Goal: Task Accomplishment & Management: Manage account settings

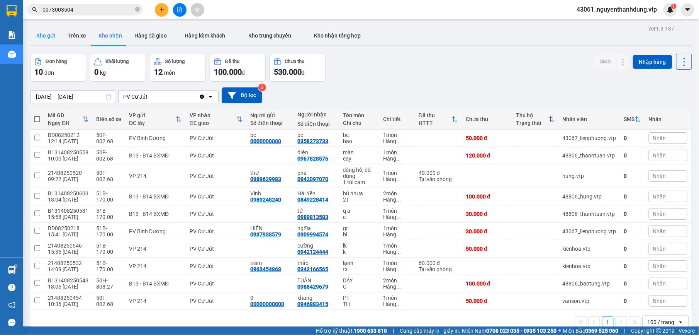
click at [46, 34] on button "Kho gửi" at bounding box center [45, 35] width 31 height 19
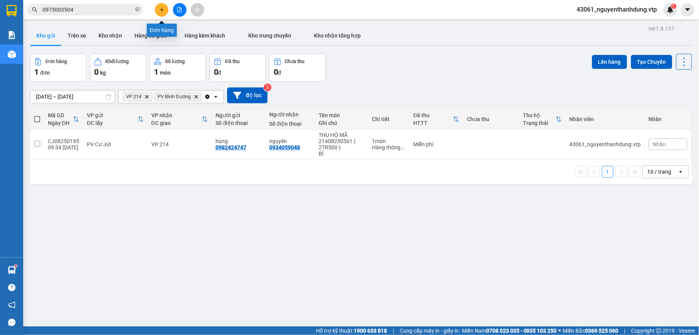
click at [158, 8] on button at bounding box center [162, 10] width 14 height 14
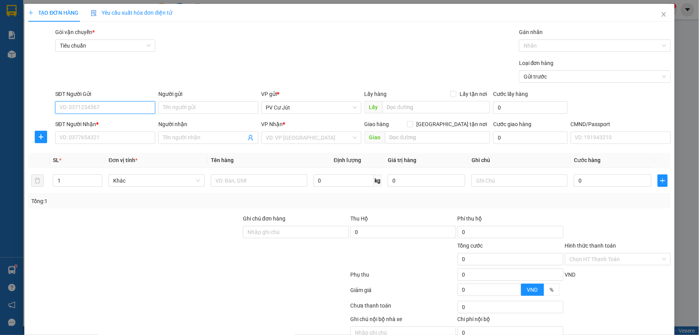
click at [121, 104] on input "SĐT Người Gửi" at bounding box center [105, 107] width 100 height 12
type input "0345052385"
click at [115, 126] on div "0345052385" at bounding box center [104, 123] width 90 height 8
type input "0933240783"
type input "HẠNH"
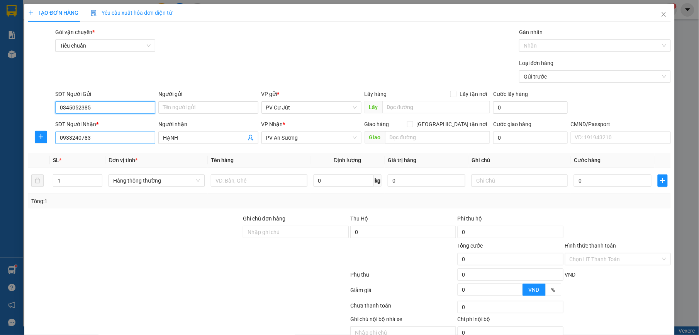
type input "0345052385"
drag, startPoint x: 110, startPoint y: 141, endPoint x: 5, endPoint y: 137, distance: 104.8
click at [5, 137] on div "TẠO ĐƠN HÀNG Yêu cầu xuất hóa đơn điện tử Transit Pickup Surcharge Ids Transit …" at bounding box center [349, 167] width 699 height 335
drag, startPoint x: 302, startPoint y: 136, endPoint x: 244, endPoint y: 134, distance: 57.6
click at [244, 134] on div "SĐT Người Nhận * VD: 0377654321 Người nhận HẠNH VP Nhận * PV An Sương Giao hàng…" at bounding box center [363, 133] width 619 height 27
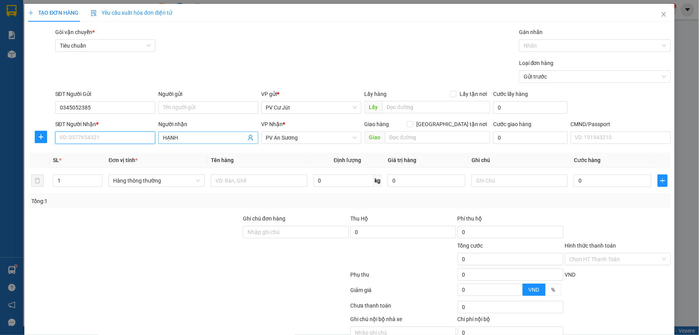
drag, startPoint x: 311, startPoint y: 135, endPoint x: 252, endPoint y: 139, distance: 59.3
click at [252, 139] on div "SĐT Người Nhận * VD: 0377654321 Người nhận HẠNH VP Nhận * PV An Sương Giao hàng…" at bounding box center [363, 133] width 619 height 27
drag, startPoint x: 302, startPoint y: 138, endPoint x: 268, endPoint y: 137, distance: 33.6
click at [268, 137] on span "PV An Sương" at bounding box center [311, 138] width 91 height 12
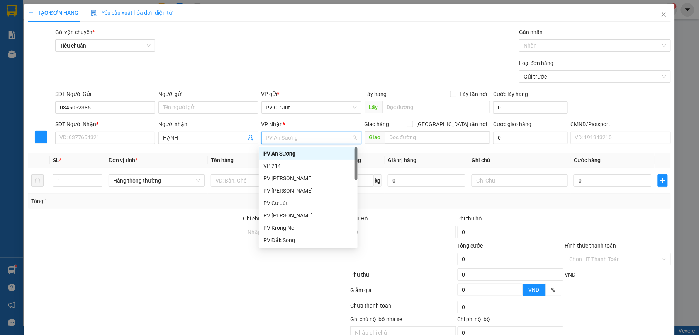
click at [305, 141] on span "PV An Sương" at bounding box center [311, 138] width 91 height 12
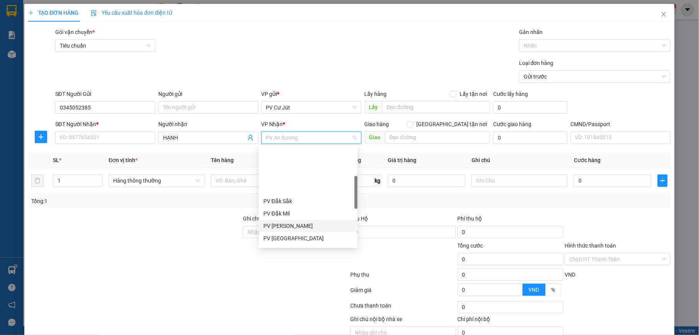
scroll to position [103, 0]
click at [295, 236] on div "PV Bình Dương" at bounding box center [308, 236] width 90 height 8
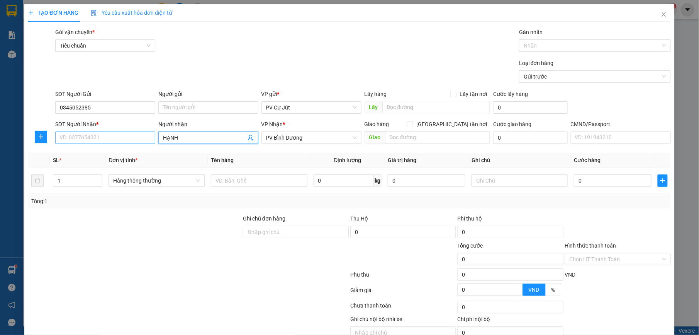
drag, startPoint x: 193, startPoint y: 135, endPoint x: 146, endPoint y: 138, distance: 47.2
click at [150, 137] on div "SĐT Người Nhận * VD: 0377654321 Người nhận HẠNH HẠNH VP Nhận * PV Bình Dương Gi…" at bounding box center [363, 133] width 619 height 27
click at [109, 139] on input "SĐT Người Nhận *" at bounding box center [105, 137] width 100 height 12
type input "0938548703"
click at [226, 135] on input "Người nhận" at bounding box center [204, 137] width 83 height 8
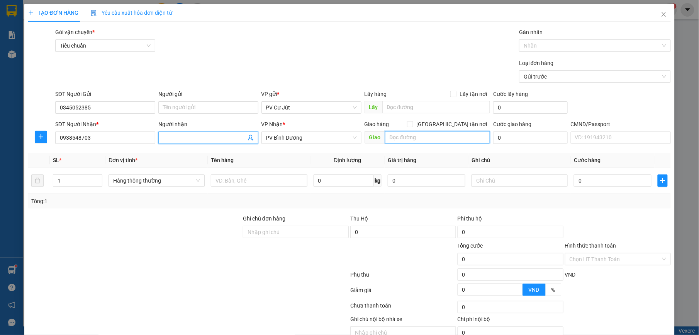
click at [427, 136] on input "text" at bounding box center [437, 137] width 105 height 12
type input "v"
type input "VÒNG XOAY GÒ ĐẬU"
click at [32, 181] on tr "1 Hàng thông thường 0 kg 0 0" at bounding box center [349, 181] width 642 height 26
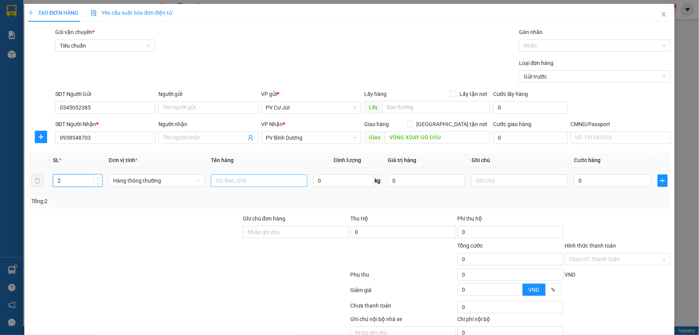
type input "2"
click at [258, 178] on input "text" at bounding box center [259, 180] width 96 height 12
type input "D"
type input "ĐẬU"
click at [505, 181] on input "text" at bounding box center [520, 180] width 96 height 12
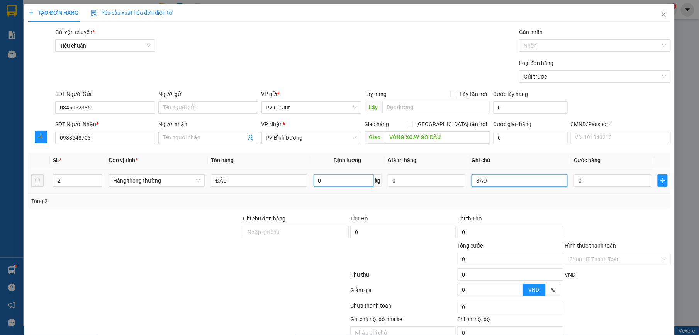
type input "BAO"
click at [353, 183] on input "0" at bounding box center [344, 180] width 61 height 12
type input "1000000"
click at [374, 202] on div "Tổng: 2" at bounding box center [349, 201] width 636 height 8
type input "3.000.062.000"
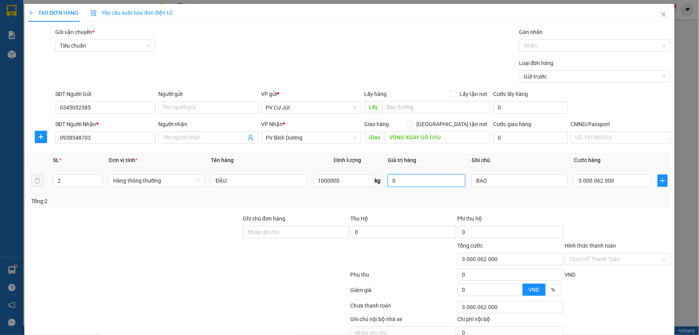
type input "3.000.062.000"
click at [418, 177] on input "0" at bounding box center [427, 180] width 78 height 12
type input "ĐẬU1000000"
type input "0"
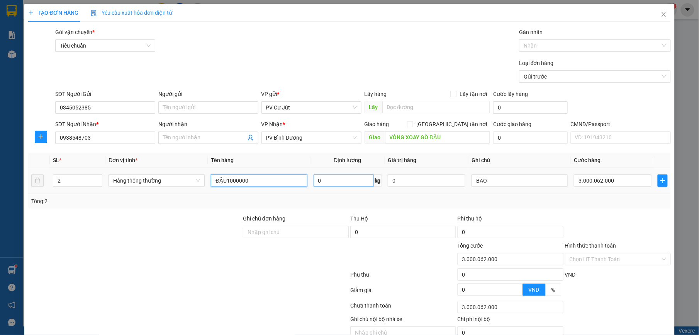
type input "ĐẬU"
type input "0"
click at [583, 184] on input "0" at bounding box center [613, 180] width 78 height 12
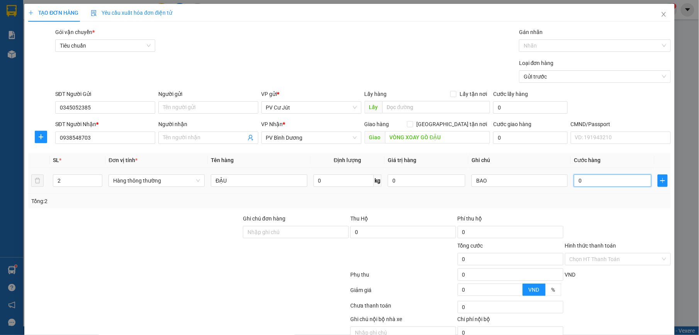
type input "1"
type input "16"
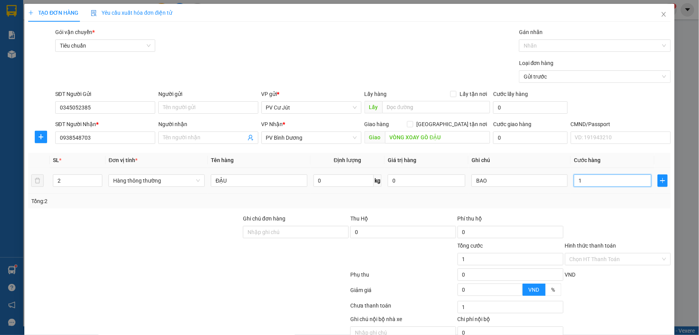
type input "16"
type input "160"
type input "1.600"
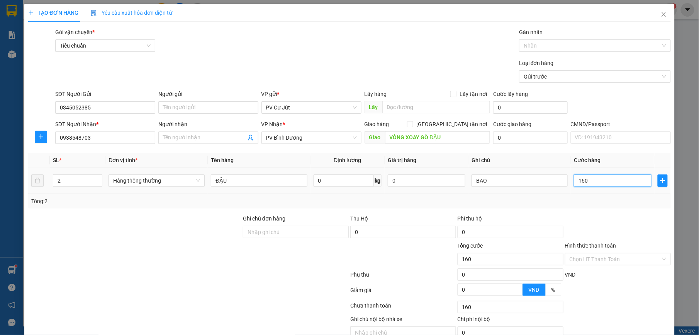
type input "1.600"
type input "16.000"
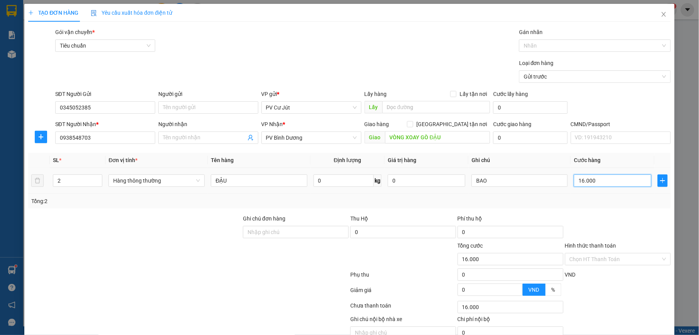
type input "160.000"
click at [321, 234] on input "Ghi chú đơn hàng" at bounding box center [296, 232] width 106 height 12
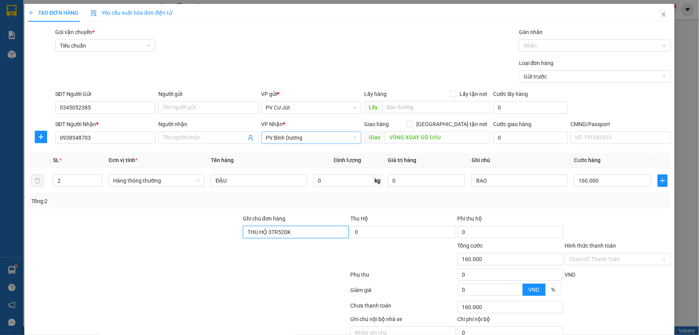
click at [323, 140] on span "PV Bình Dương" at bounding box center [311, 138] width 91 height 12
type input "THU HỘ 3TR520K"
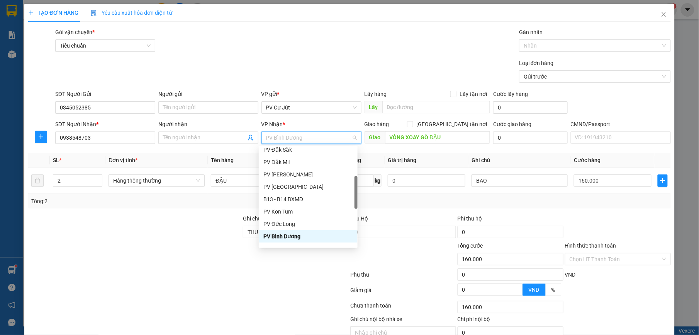
click at [330, 137] on span "PV Bình Dương" at bounding box center [311, 138] width 91 height 12
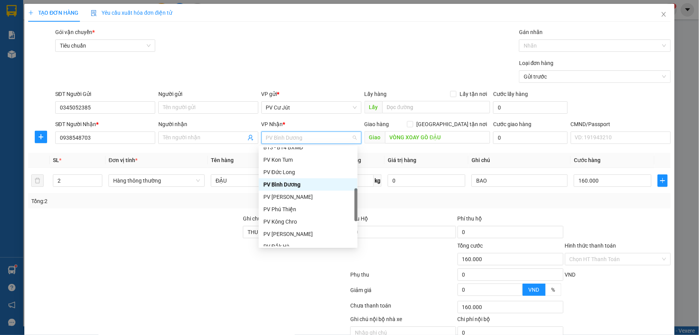
click at [308, 179] on div "PV Bình Dương" at bounding box center [308, 184] width 99 height 12
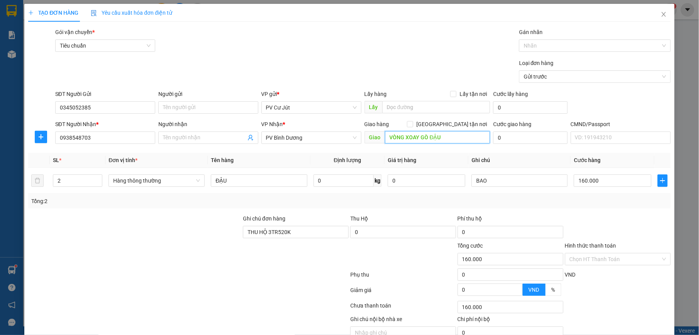
click at [457, 135] on input "VÒNG XOAY GÒ ĐẬU" at bounding box center [437, 137] width 105 height 12
click at [466, 139] on input "VÒNG XOAY GÒ ĐẬU" at bounding box center [437, 137] width 105 height 12
type input "VÒNG XOAY GÒ ĐẬU / THU HỘ 3TR520K"
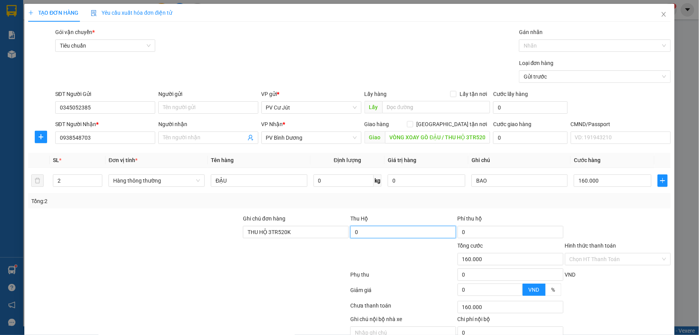
click at [403, 235] on input "0" at bounding box center [403, 232] width 106 height 12
type input "3.520.000"
type input "40.000"
type input "200.000"
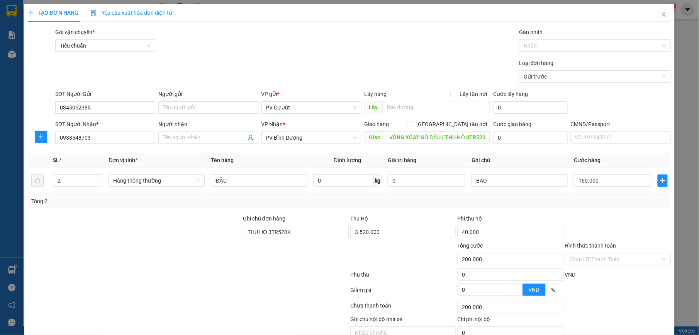
click at [517, 204] on div "Tổng: 2" at bounding box center [349, 201] width 636 height 8
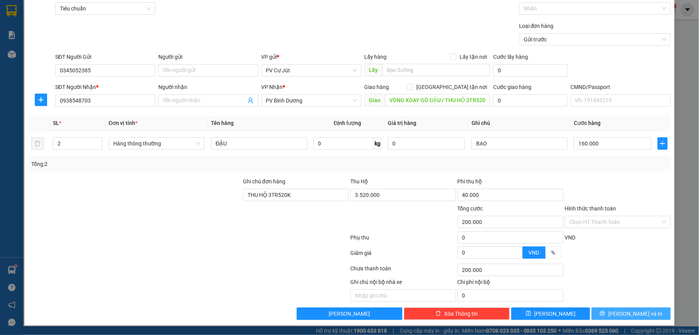
click at [600, 311] on button "[PERSON_NAME] và In" at bounding box center [631, 313] width 79 height 12
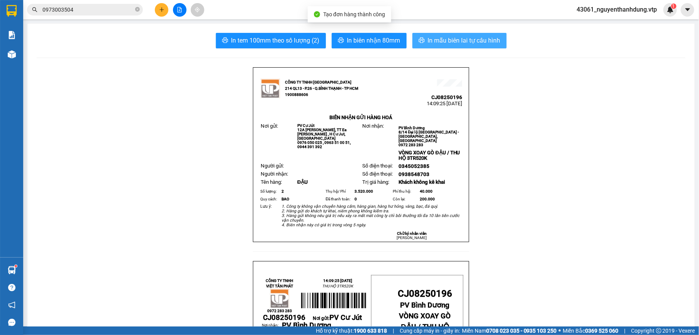
click at [460, 41] on span "In mẫu biên lai tự cấu hình" at bounding box center [464, 41] width 73 height 10
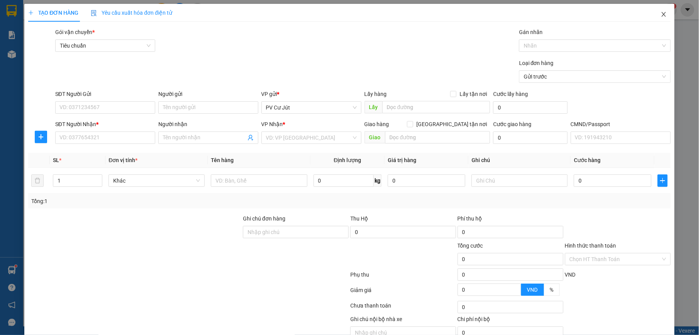
click at [661, 15] on icon "close" at bounding box center [664, 14] width 6 height 6
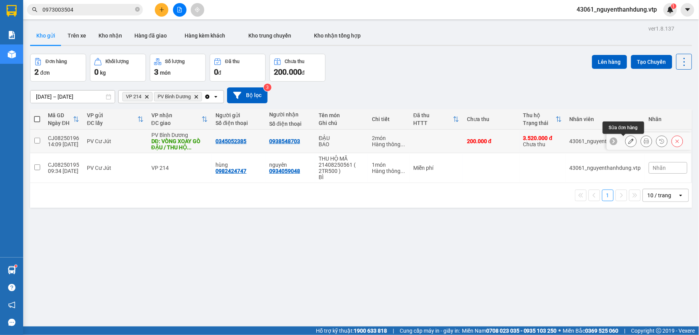
click at [629, 144] on icon at bounding box center [631, 140] width 5 height 5
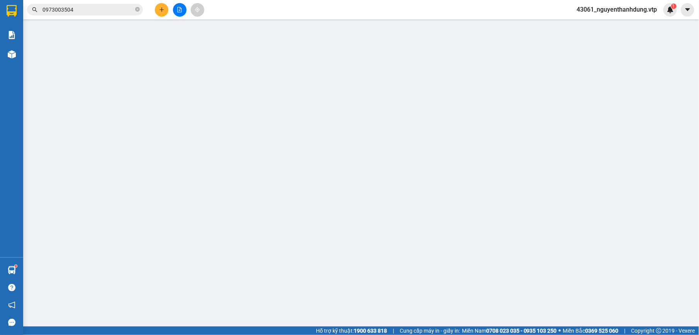
type input "0345052385"
type input "0938548703"
type input "VÒNG XOAY GÒ ĐẬU / THU HỘ 3TR520K"
type input "THU HỘ 3TR520K"
type input "3.520.000"
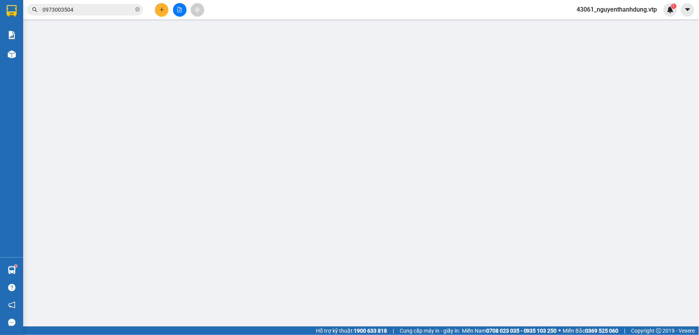
type input "40.000"
type input "200.000"
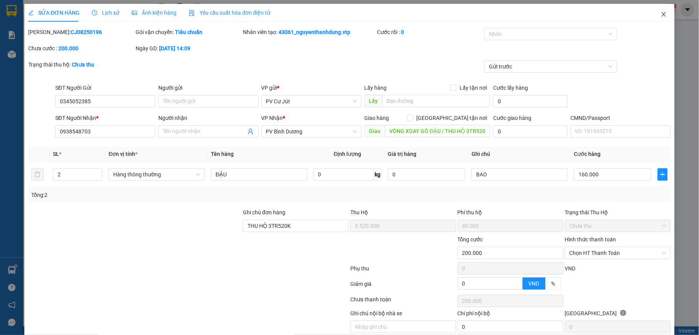
drag, startPoint x: 655, startPoint y: 14, endPoint x: 657, endPoint y: 10, distance: 4.5
click at [661, 14] on icon "close" at bounding box center [664, 14] width 6 height 6
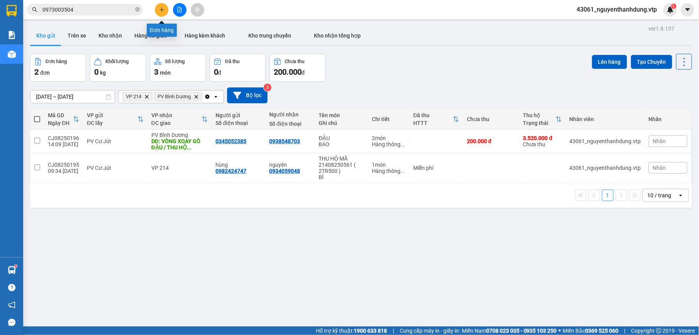
click at [162, 11] on icon "plus" at bounding box center [161, 9] width 5 height 5
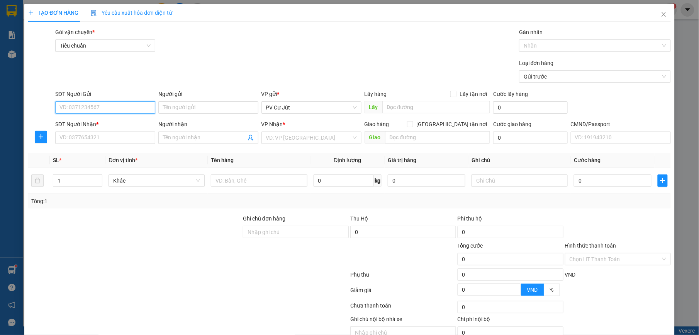
click at [134, 105] on input "SĐT Người Gửi" at bounding box center [105, 107] width 100 height 12
type input "0345052385"
click at [116, 126] on div "0345052385" at bounding box center [104, 123] width 90 height 8
type input "0938548703"
type input "VÒNG XOAY GÒ ĐẬU / THU HỘ 3TR520K"
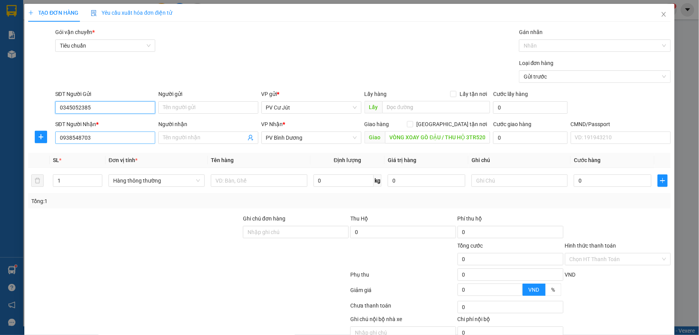
type input "0345052385"
drag, startPoint x: 98, startPoint y: 140, endPoint x: 28, endPoint y: 145, distance: 70.5
click at [28, 145] on div "SĐT Người Nhận * 0938548703 0938548703 Người nhận Tên người nhận VP Nhận * PV B…" at bounding box center [349, 133] width 644 height 27
type input "0916760174"
click at [187, 141] on input "Người nhận" at bounding box center [204, 137] width 83 height 8
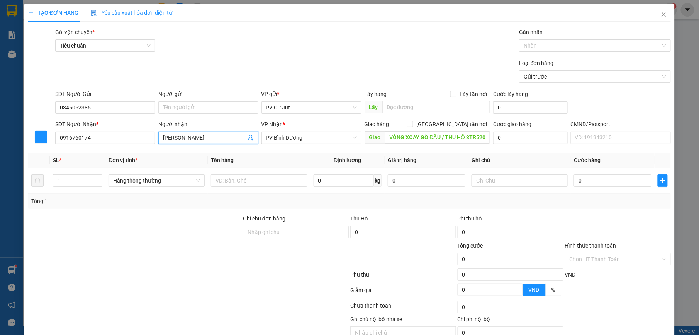
type input "[PERSON_NAME]"
type input "NGÃ 4 SỞ SAO / THU HỘ 2TR500K"
click at [237, 184] on input "text" at bounding box center [259, 180] width 96 height 12
type input "D"
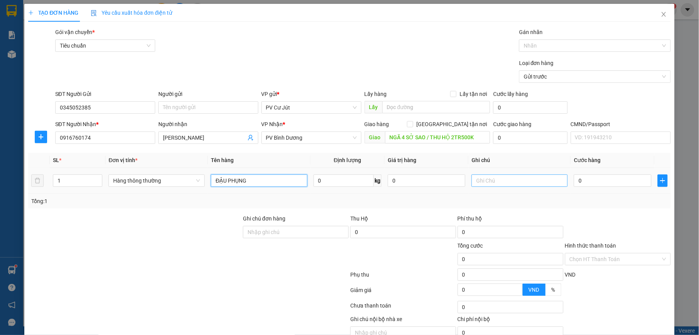
type input "ĐẬU PHỤNG"
click at [522, 176] on input "text" at bounding box center [520, 180] width 96 height 12
type input "BAO"
click at [593, 177] on input "0" at bounding box center [613, 180] width 78 height 12
type input "7"
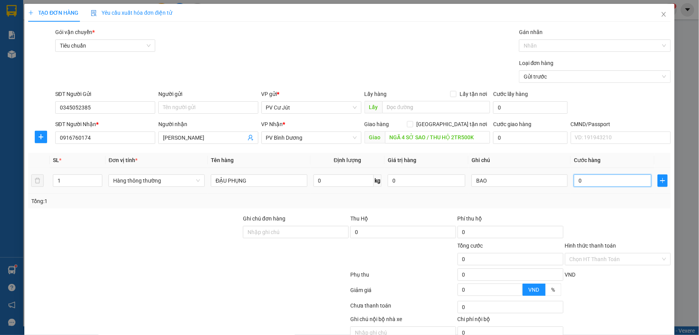
type input "7"
type input "70"
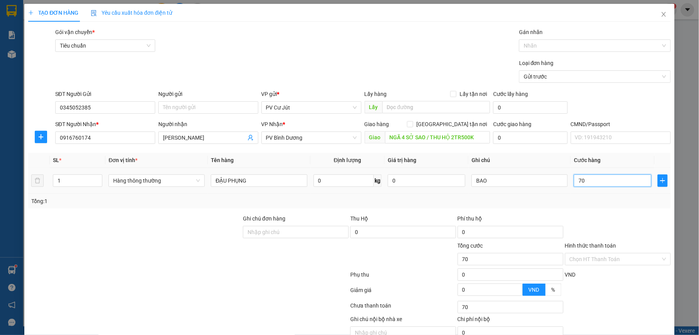
type input "700"
type input "7.000"
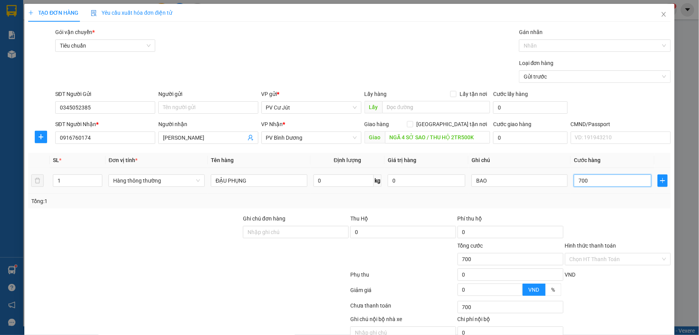
type input "7.000"
type input "70.000"
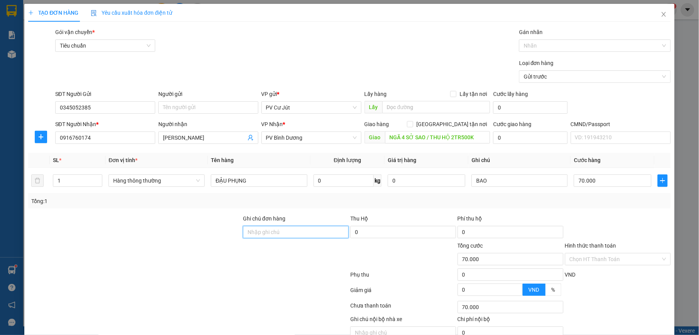
click at [303, 230] on input "Ghi chú đơn hàng" at bounding box center [296, 232] width 106 height 12
type input "THU HỘ 2"
click at [595, 181] on input "70.000" at bounding box center [613, 180] width 78 height 12
type input "0"
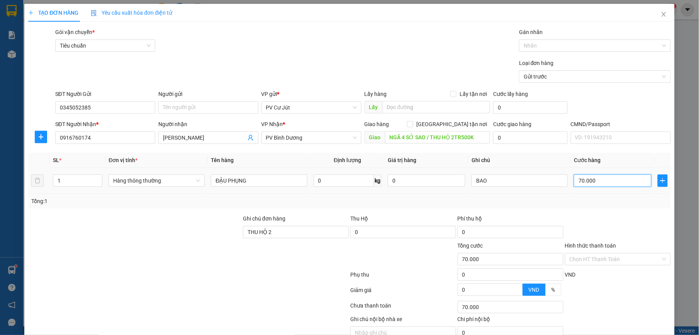
type input "0"
type input "60"
type input "600"
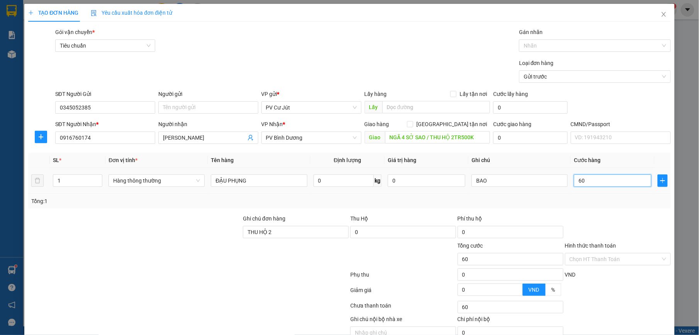
type input "600"
type input "6.000"
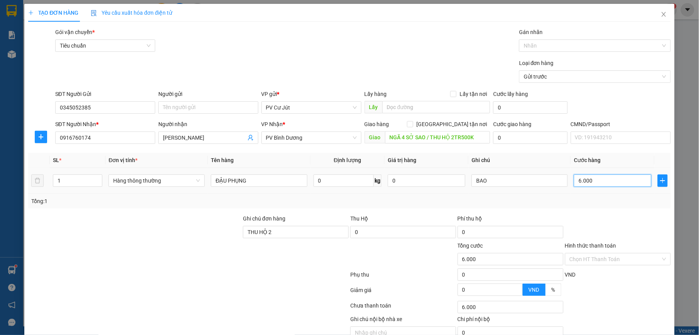
type input "60.000"
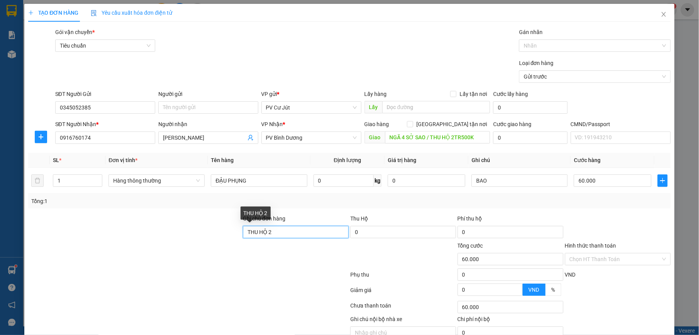
click at [292, 233] on input "THU HỘ 2" at bounding box center [296, 232] width 106 height 12
type input "THU HỘ 2TR500K"
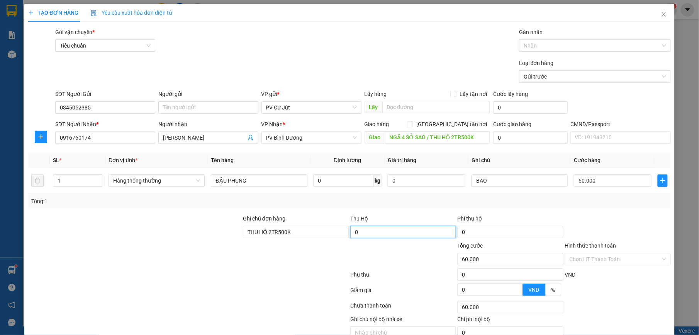
click at [394, 234] on input "0" at bounding box center [403, 232] width 106 height 12
click at [385, 234] on input "0" at bounding box center [403, 232] width 106 height 12
click at [352, 233] on input "0" at bounding box center [403, 232] width 106 height 12
type input "2.500.000"
type input "30.000"
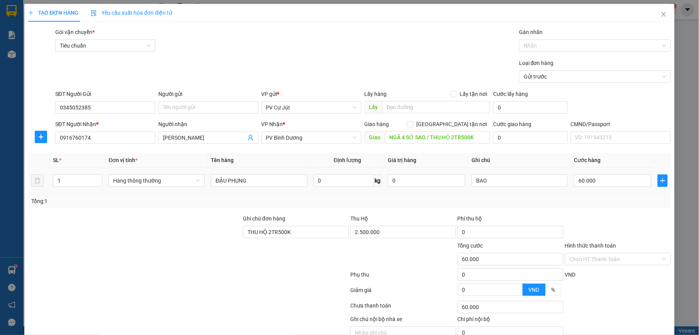
type input "90.000"
click at [591, 192] on td "60.000" at bounding box center [613, 181] width 84 height 26
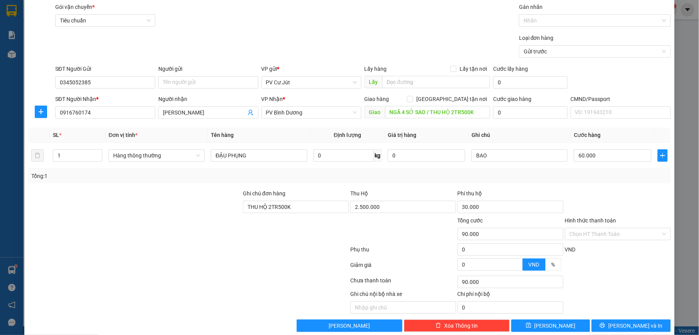
scroll to position [39, 0]
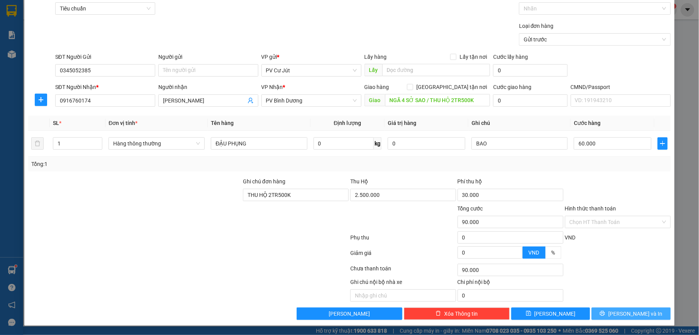
click at [609, 313] on button "[PERSON_NAME] và In" at bounding box center [631, 313] width 79 height 12
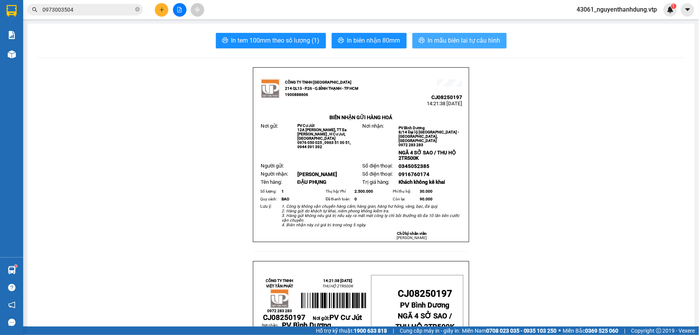
click at [476, 39] on span "In mẫu biên lai tự cấu hình" at bounding box center [464, 41] width 73 height 10
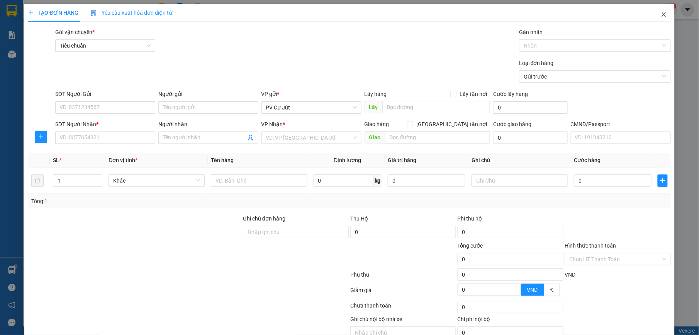
click at [661, 12] on icon "close" at bounding box center [664, 14] width 6 height 6
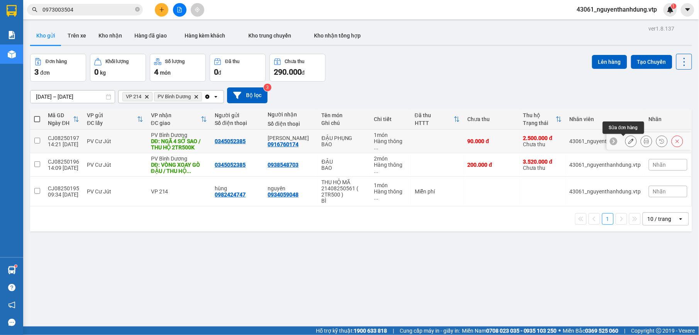
click at [629, 141] on icon at bounding box center [631, 140] width 5 height 5
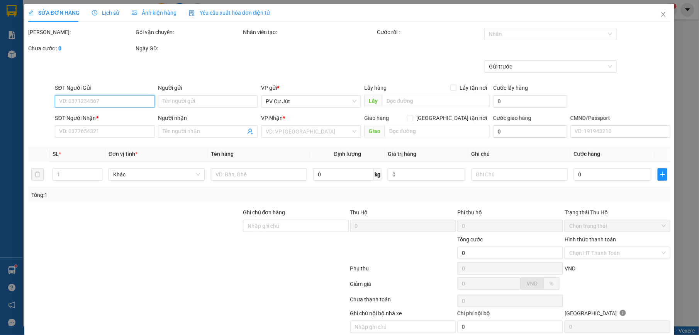
type input "0345052385"
type input "0916760174"
type input "[PERSON_NAME]"
type input "NGÃ 4 SỞ SAO / THU HỘ 2TR500K"
type input "THU HỘ 2TR500K"
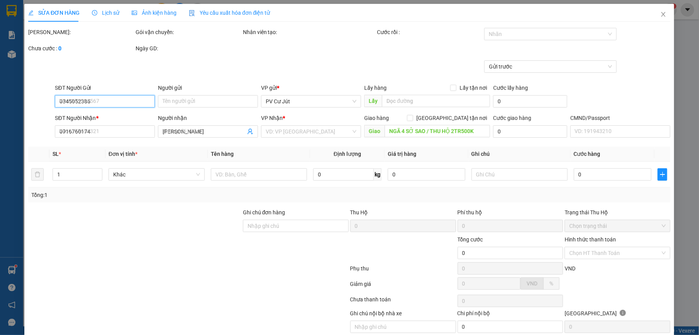
type input "2.500.000"
type input "30.000"
type input "90.000"
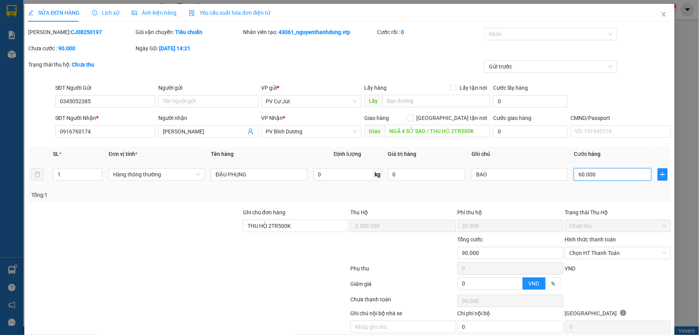
click at [596, 177] on input "60.000" at bounding box center [613, 174] width 78 height 12
click at [662, 13] on icon "close" at bounding box center [664, 14] width 4 height 5
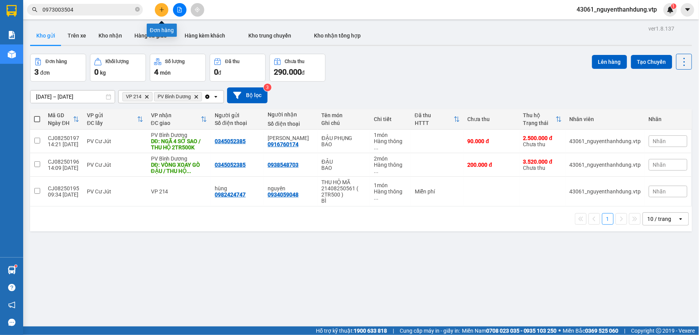
click at [160, 10] on icon "plus" at bounding box center [162, 9] width 4 height 0
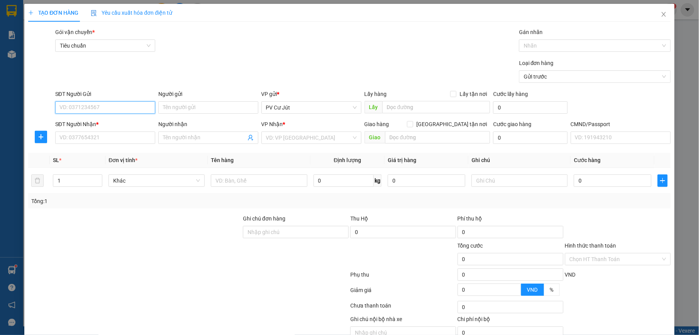
click at [121, 108] on input "SĐT Người Gửi" at bounding box center [105, 107] width 100 height 12
click at [654, 19] on span "Close" at bounding box center [664, 15] width 22 height 22
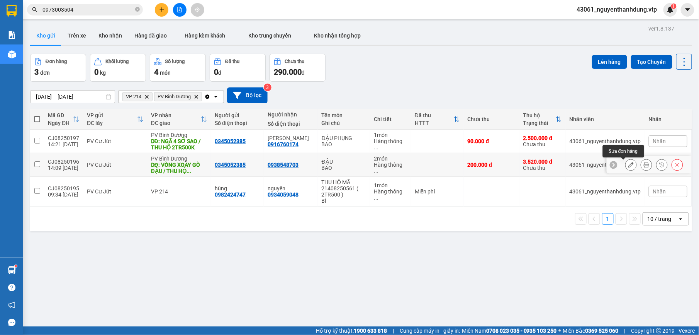
click at [626, 165] on button at bounding box center [631, 165] width 11 height 14
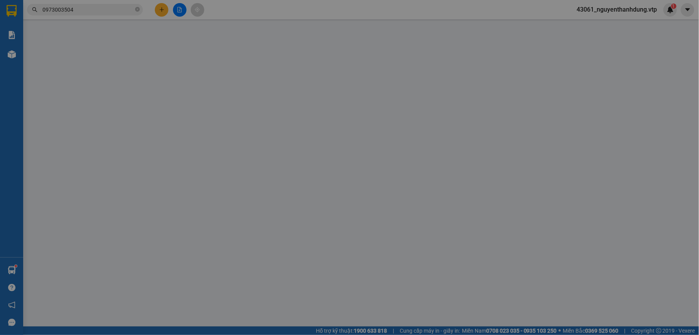
type input "0345052385"
type input "0938548703"
type input "VÒNG XOAY GÒ ĐẬU / THU HỘ 3TR520K"
type input "THU HỘ 3TR520K"
type input "3.520.000"
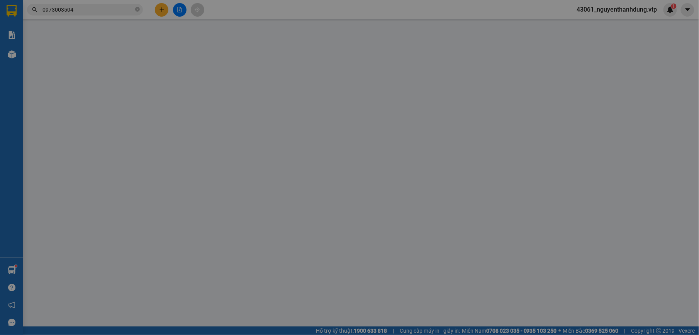
type input "40.000"
type input "200.000"
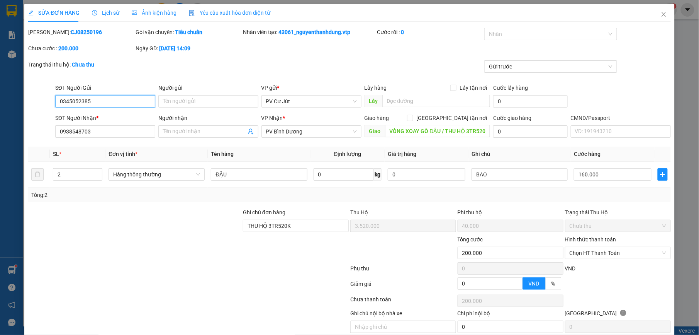
scroll to position [33, 0]
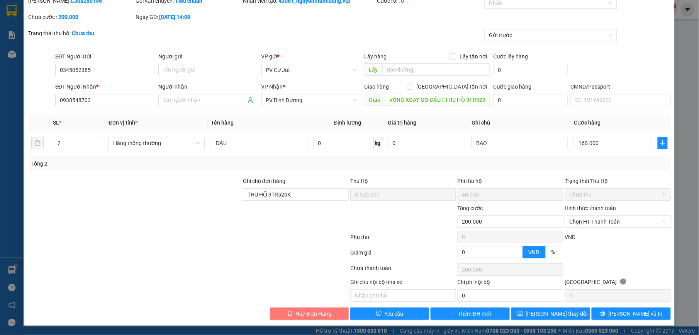
click at [313, 314] on span "Hủy Đơn Hàng" at bounding box center [314, 313] width 36 height 8
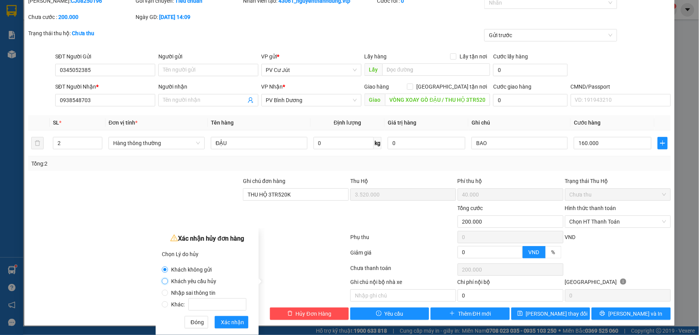
click at [167, 282] on input "Khách yêu cầu hủy" at bounding box center [165, 281] width 6 height 6
radio input "true"
radio input "false"
click at [234, 325] on span "Xác nhận" at bounding box center [232, 322] width 23 height 8
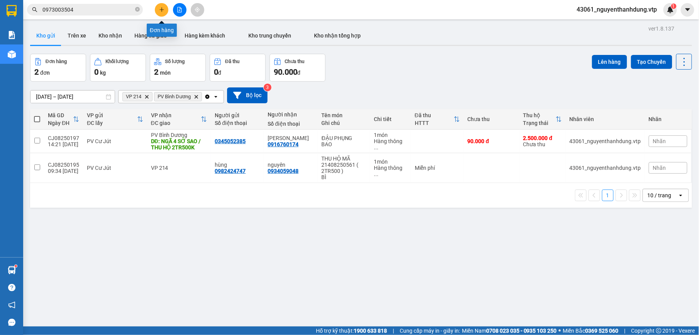
click at [160, 11] on icon "plus" at bounding box center [161, 9] width 5 height 5
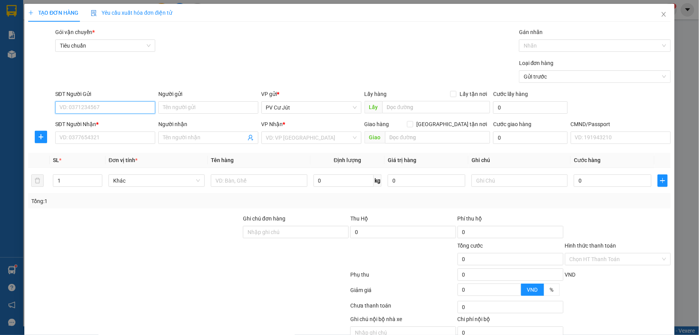
click at [134, 106] on input "SĐT Người Gửi" at bounding box center [105, 107] width 100 height 12
type input "0968299105"
click at [195, 108] on input "Người gửi" at bounding box center [208, 107] width 100 height 12
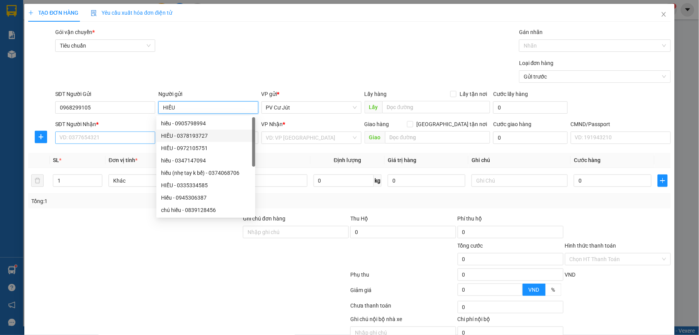
type input "HIẾU"
click at [121, 136] on input "SĐT Người Nhận *" at bounding box center [105, 137] width 100 height 12
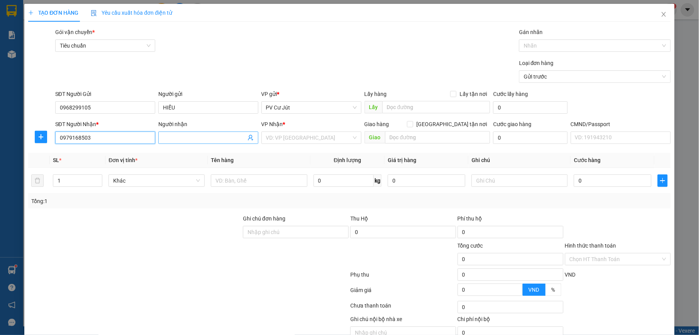
type input "0979168503"
click at [196, 135] on input "Người nhận" at bounding box center [204, 137] width 83 height 8
type input "PHÁT / 0776686116"
click at [301, 139] on input "search" at bounding box center [308, 138] width 85 height 12
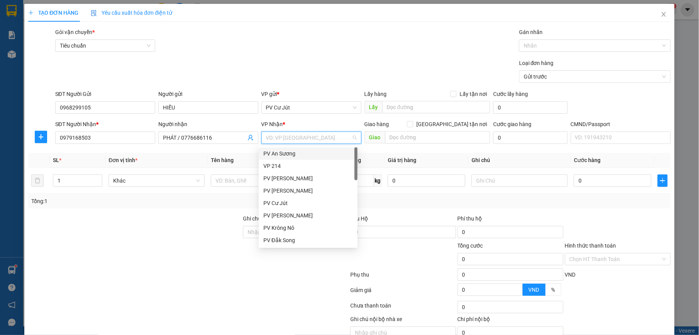
click at [296, 150] on div "PV An Sương" at bounding box center [308, 153] width 90 height 8
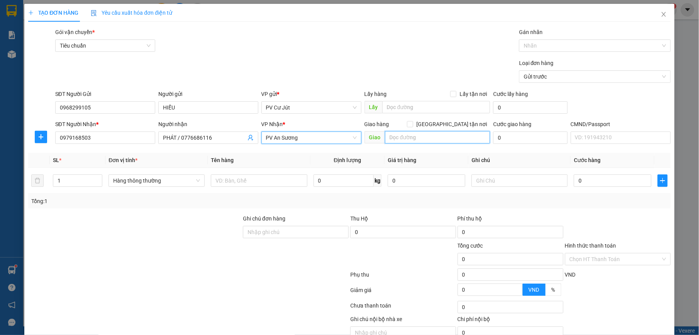
click at [430, 141] on input "text" at bounding box center [437, 137] width 105 height 12
click at [232, 183] on input "text" at bounding box center [259, 180] width 96 height 12
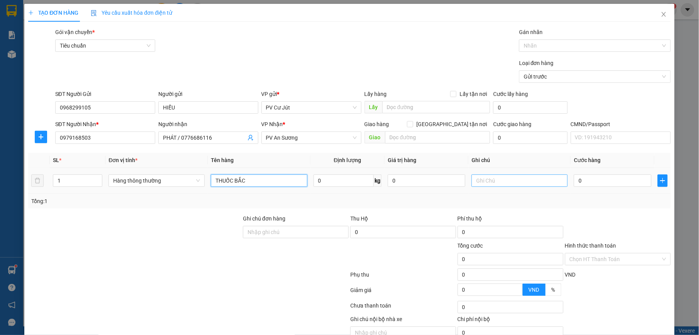
type input "THUỐC BẮC"
click at [510, 181] on input "text" at bounding box center [520, 180] width 96 height 12
type input "THÙNG"
click at [589, 177] on input "0" at bounding box center [613, 180] width 78 height 12
type input "4"
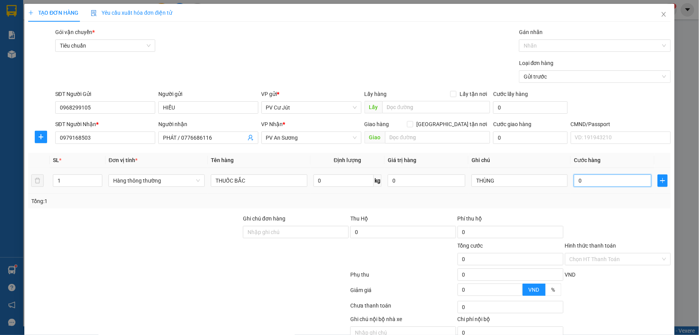
type input "4"
type input "40"
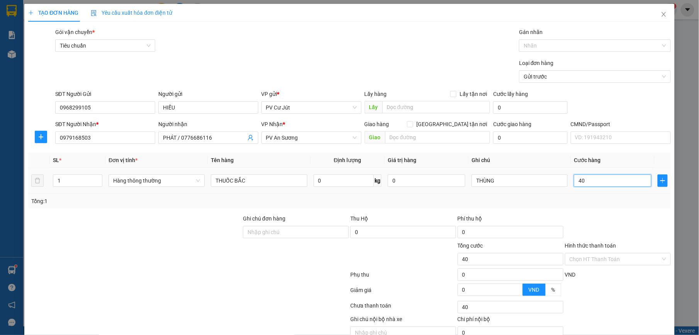
type input "400"
type input "4.000"
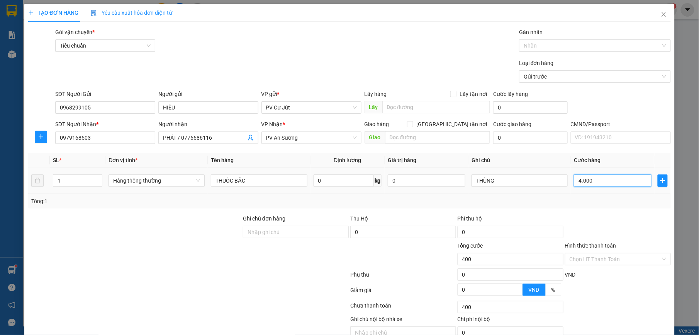
type input "4.000"
type input "40.000"
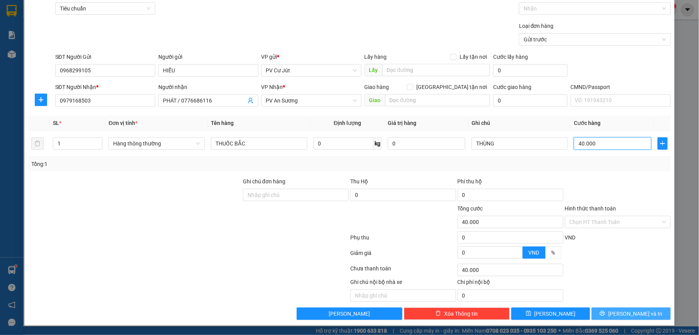
type input "40.000"
click at [602, 309] on button "[PERSON_NAME] và In" at bounding box center [631, 313] width 79 height 12
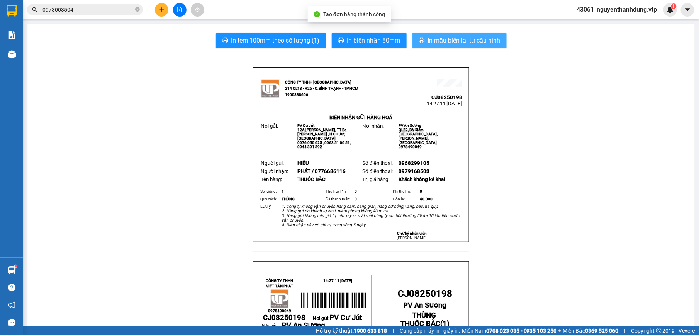
click at [449, 36] on span "In mẫu biên lai tự cấu hình" at bounding box center [464, 41] width 73 height 10
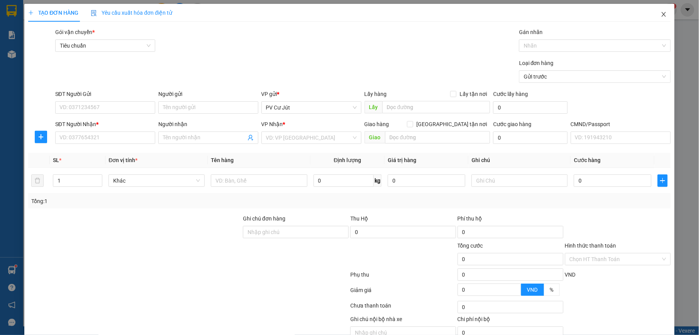
click at [660, 15] on span "Close" at bounding box center [664, 15] width 22 height 22
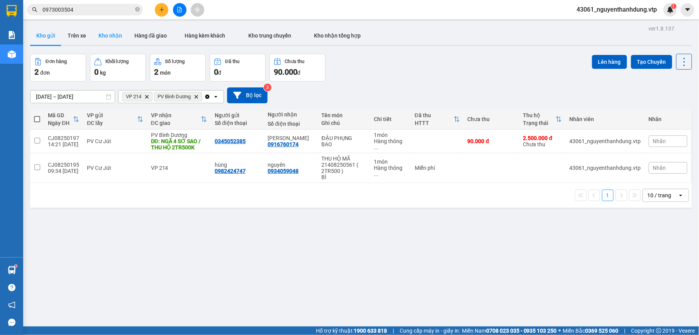
click at [107, 36] on button "Kho nhận" at bounding box center [110, 35] width 36 height 19
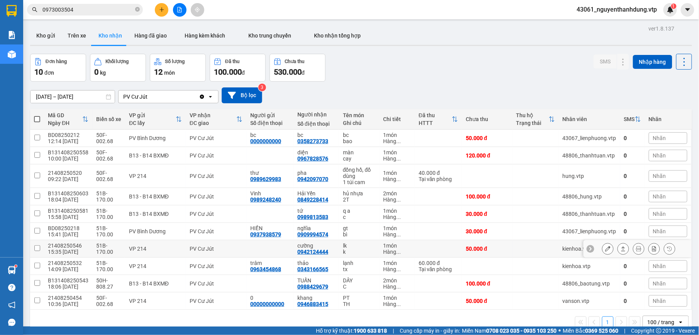
scroll to position [36, 0]
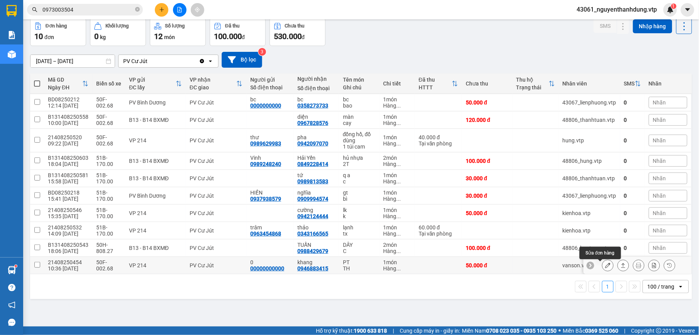
click at [603, 267] on button at bounding box center [608, 265] width 11 height 14
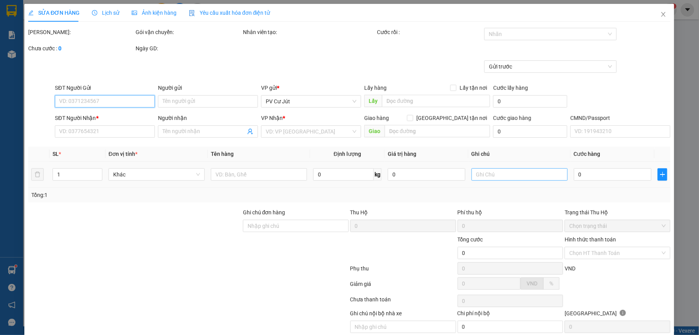
type input "00000000000"
type input "0"
type input "0946883415"
type input "khang"
type input "50.000"
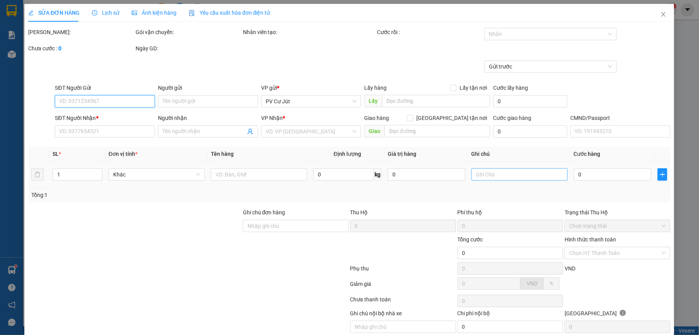
type input "50.000"
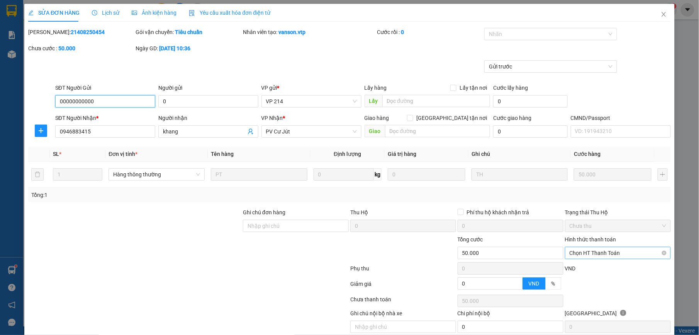
type input "2.500"
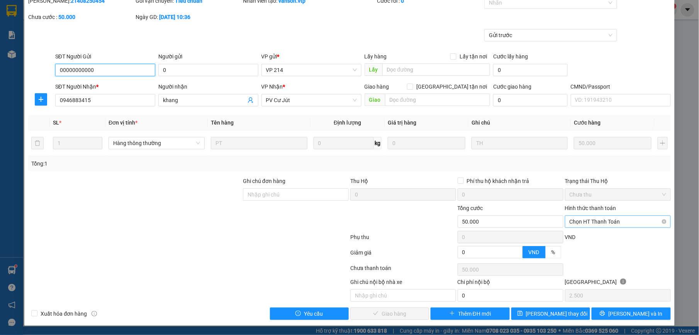
click at [619, 220] on span "Chọn HT Thanh Toán" at bounding box center [618, 222] width 97 height 12
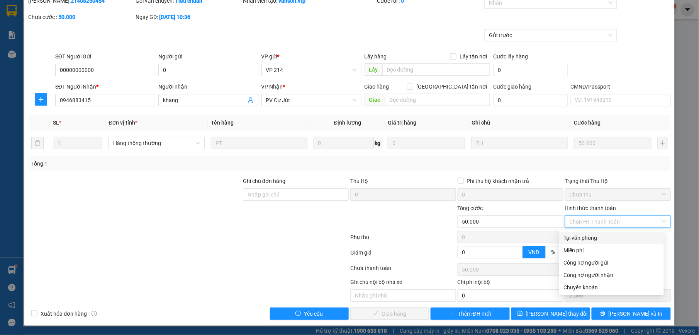
click at [583, 238] on div "Tại văn phòng" at bounding box center [611, 237] width 95 height 8
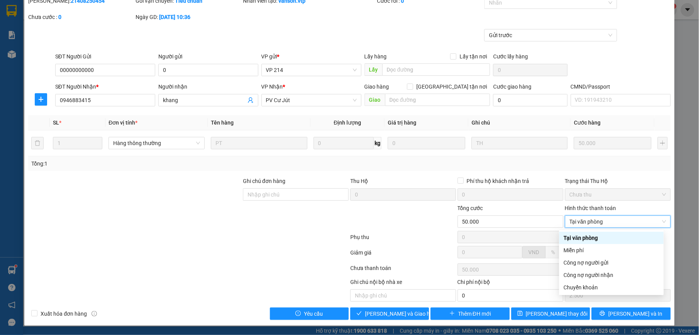
type input "0"
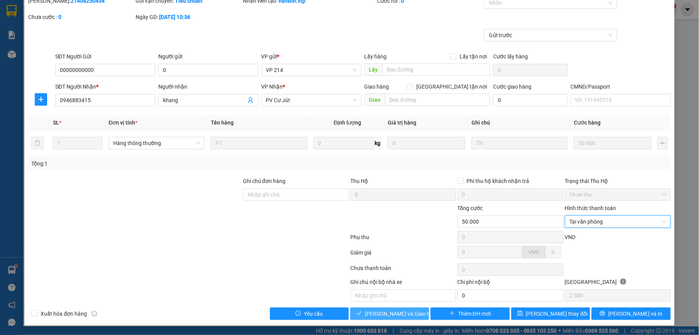
click at [381, 316] on span "[PERSON_NAME] và Giao hàng" at bounding box center [402, 313] width 74 height 8
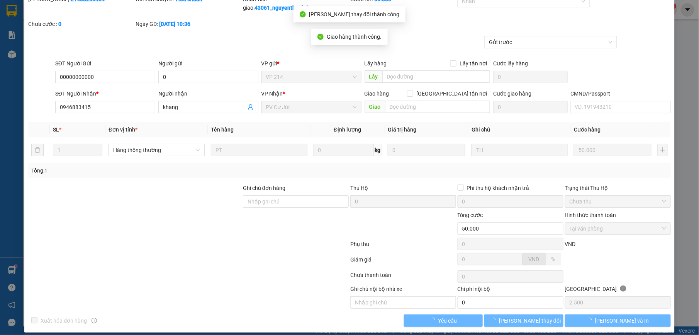
scroll to position [0, 0]
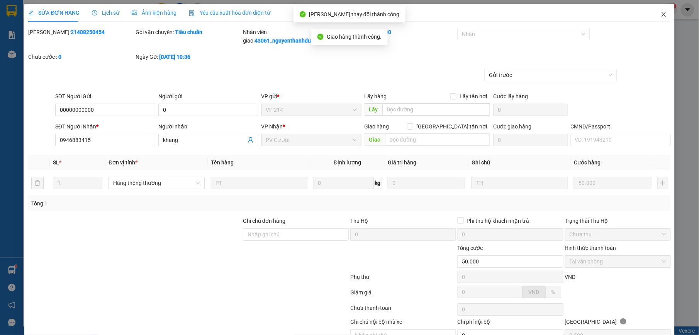
click at [661, 15] on icon "close" at bounding box center [664, 14] width 6 height 6
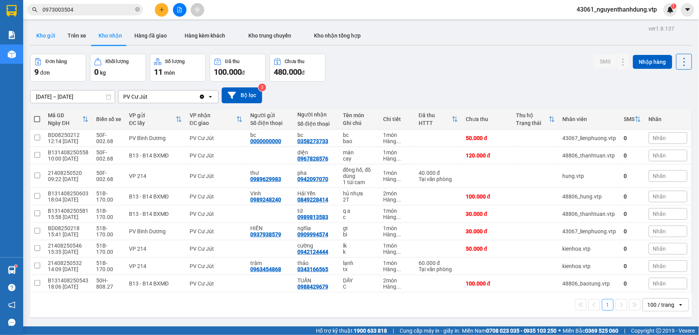
click at [47, 36] on button "Kho gửi" at bounding box center [45, 35] width 31 height 19
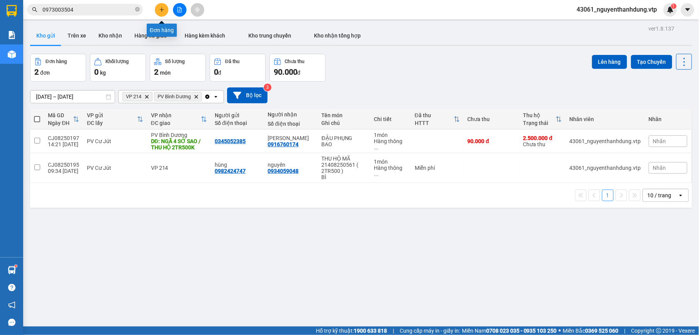
click at [158, 12] on button at bounding box center [162, 10] width 14 height 14
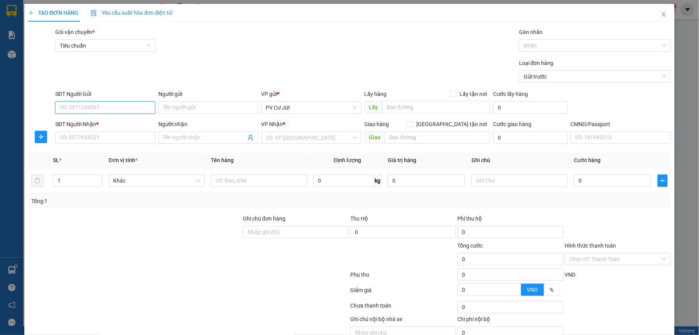
click at [85, 107] on input "SĐT Người Gửi" at bounding box center [105, 107] width 100 height 12
type input "0337221639"
click at [199, 104] on input "Người gửi" at bounding box center [208, 107] width 100 height 12
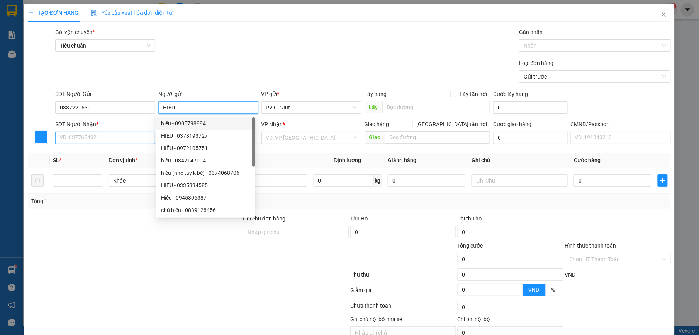
type input "HIẾU"
click at [75, 138] on input "SĐT Người Nhận *" at bounding box center [105, 137] width 100 height 12
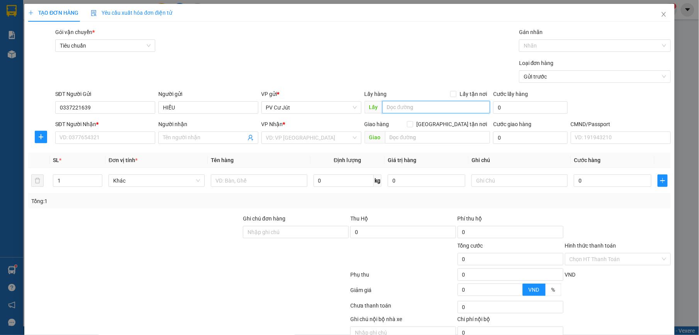
click at [423, 111] on input "text" at bounding box center [436, 107] width 108 height 12
type input "CX KIẾN TẠO 304 ĐĂK MIL"
click at [117, 127] on div "SĐT Người Nhận *" at bounding box center [105, 124] width 100 height 8
click at [117, 131] on input "SĐT Người Nhận *" at bounding box center [105, 137] width 100 height 12
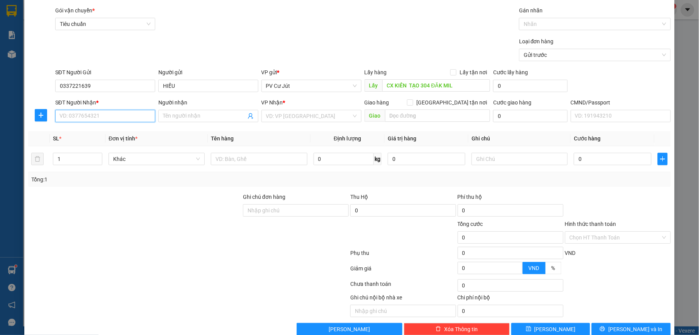
scroll to position [39, 0]
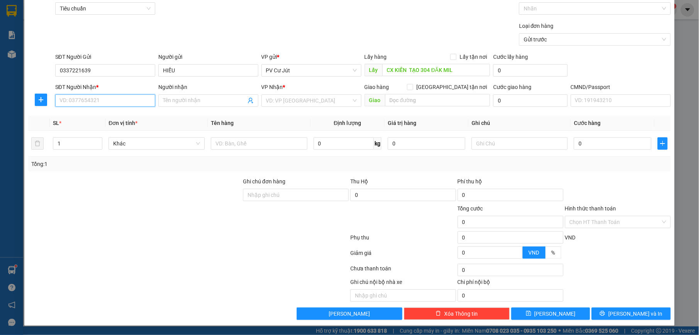
click at [107, 99] on input "SĐT Người Nhận *" at bounding box center [105, 100] width 100 height 12
type input "0978397310"
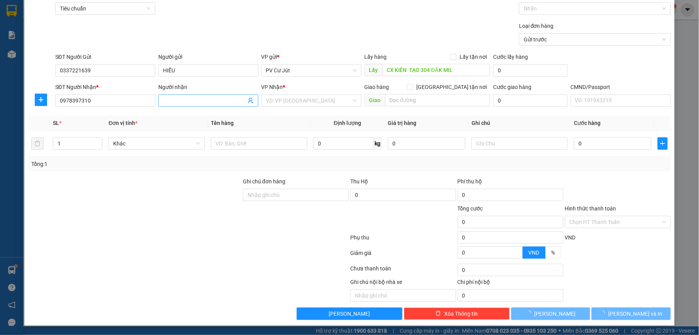
click at [194, 98] on input "Người nhận" at bounding box center [204, 100] width 83 height 8
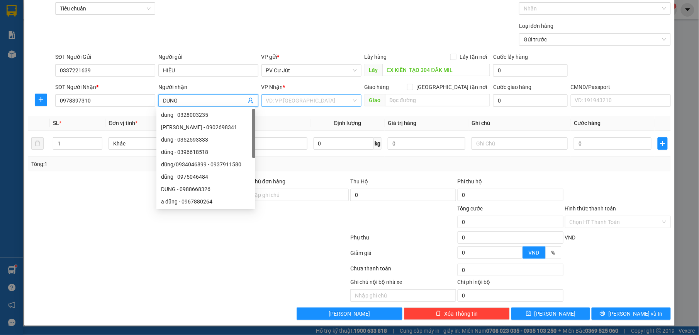
type input "DUNG"
click at [305, 95] on input "search" at bounding box center [308, 101] width 85 height 12
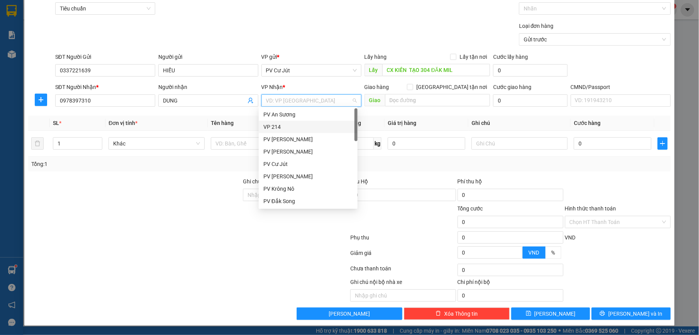
click at [296, 127] on div "VP 214" at bounding box center [308, 126] width 90 height 8
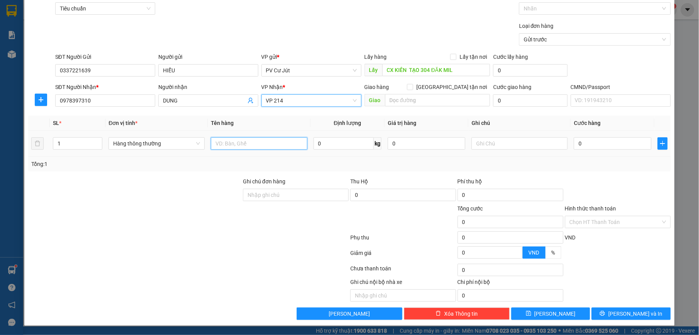
click at [242, 146] on input "text" at bounding box center [259, 143] width 96 height 12
type input "SẦU RIÊNG"
click at [515, 148] on input "text" at bounding box center [520, 143] width 96 height 12
type input "THÙNG"
click at [592, 136] on div "0" at bounding box center [613, 143] width 78 height 15
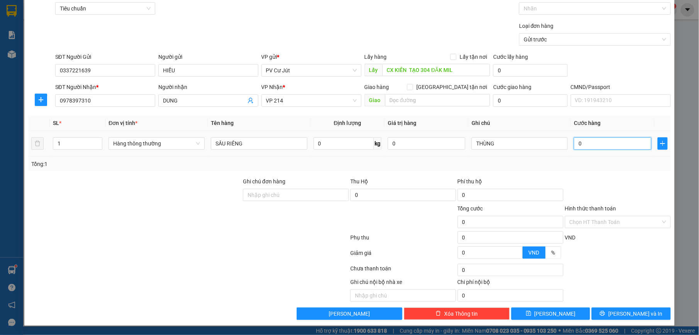
click at [594, 138] on input "0" at bounding box center [613, 143] width 78 height 12
type input "8"
type input "80"
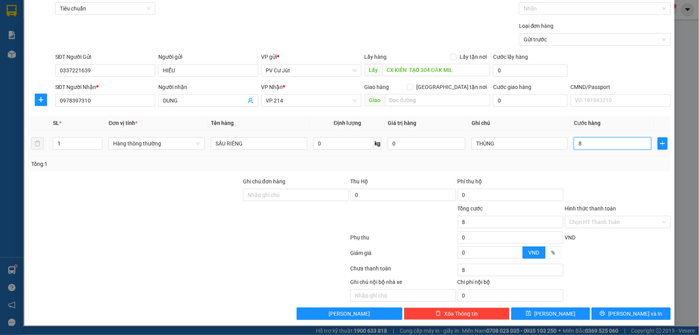
type input "80"
type input "800"
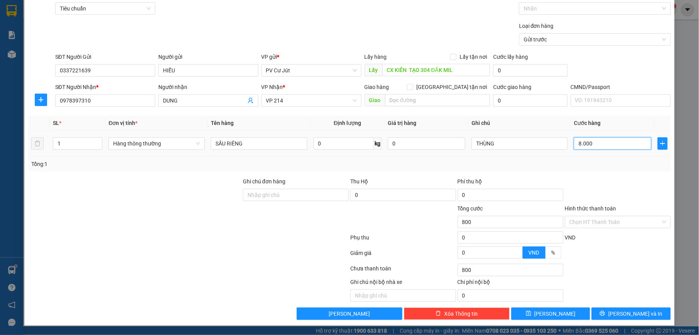
type input "80.000"
type input "800.000"
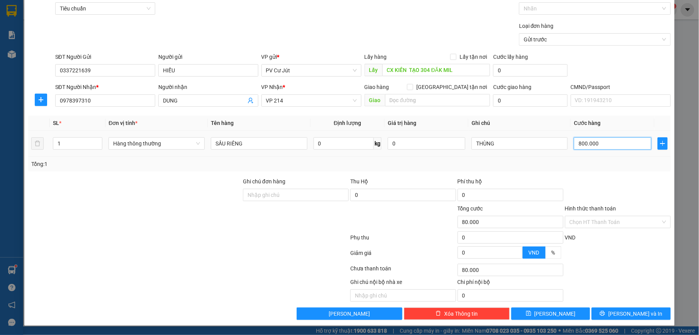
type input "800.000"
type input "8.000.000"
type input "800.000"
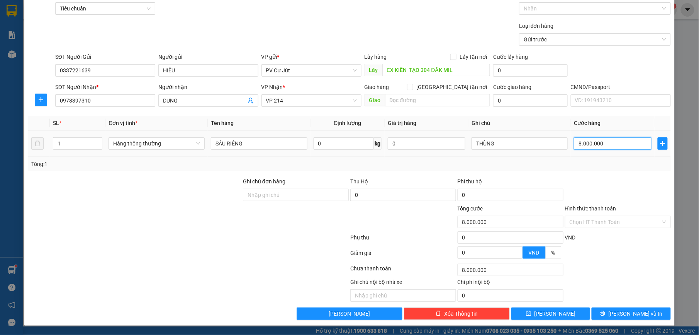
type input "800.000"
type input "80.000"
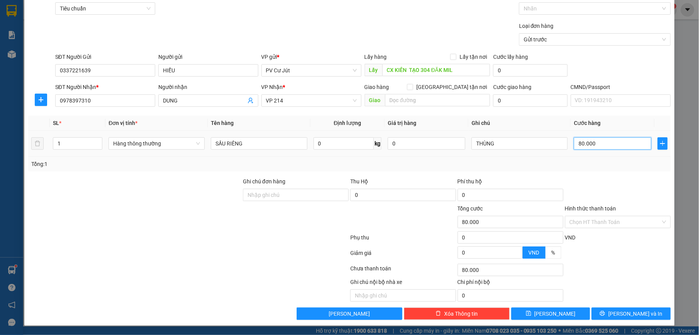
type input "8.000"
type input "80.000"
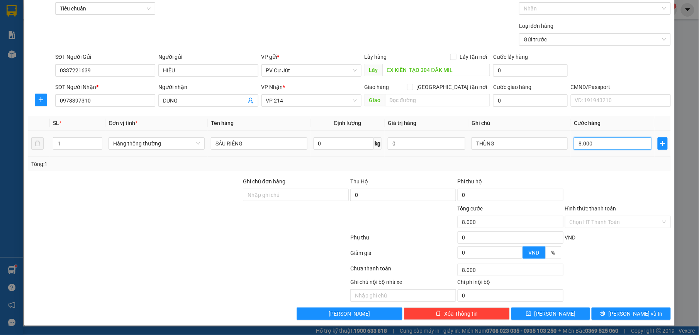
type input "80.000"
click at [546, 308] on button "[PERSON_NAME]" at bounding box center [550, 313] width 79 height 12
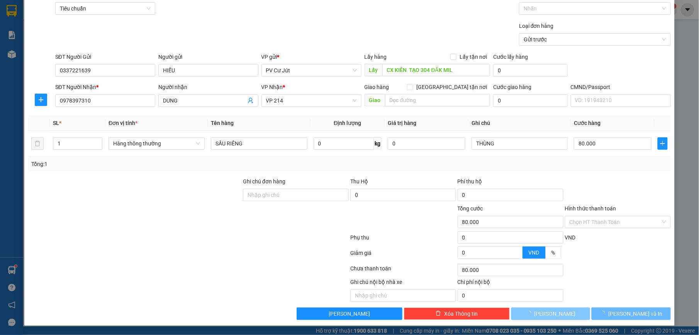
type input "0"
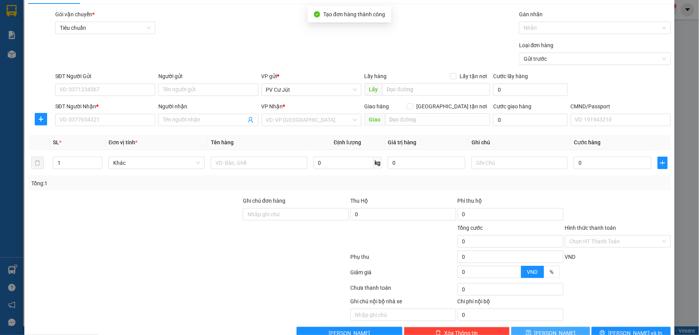
scroll to position [0, 0]
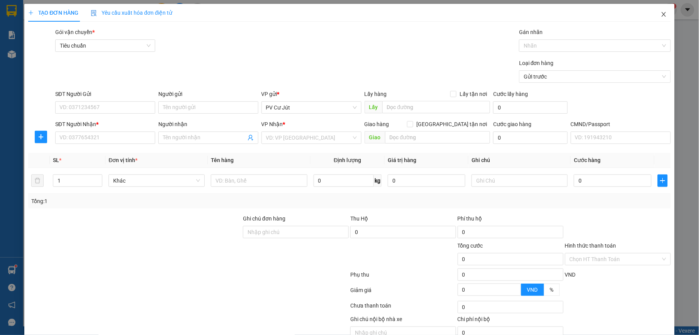
click at [661, 17] on icon "close" at bounding box center [664, 14] width 6 height 6
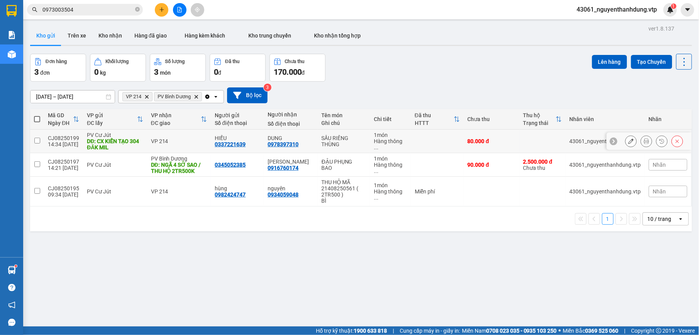
click at [97, 137] on div "PV Cư Jút" at bounding box center [115, 135] width 56 height 6
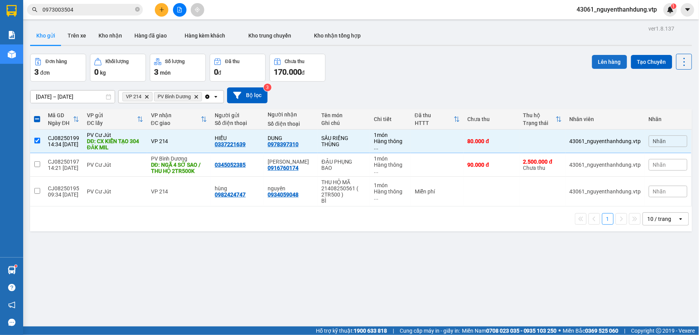
click at [594, 63] on button "Lên hàng" at bounding box center [609, 62] width 35 height 14
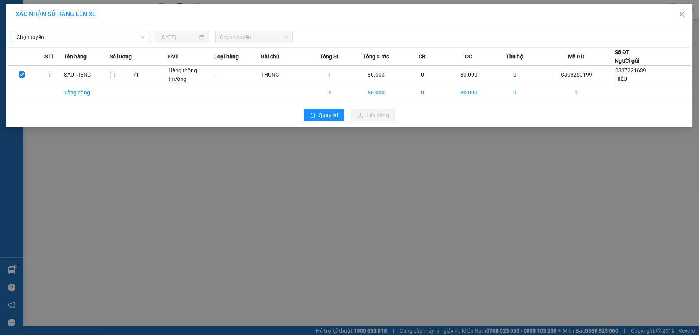
click at [63, 31] on span "Chọn tuyến" at bounding box center [81, 37] width 128 height 12
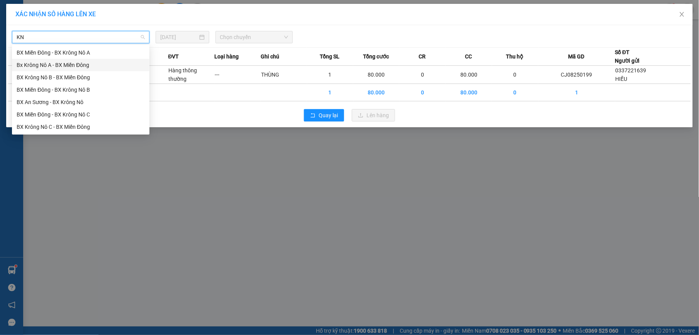
click at [75, 66] on div "Bx Krông Nô A - BX Miền Đông" at bounding box center [81, 65] width 128 height 8
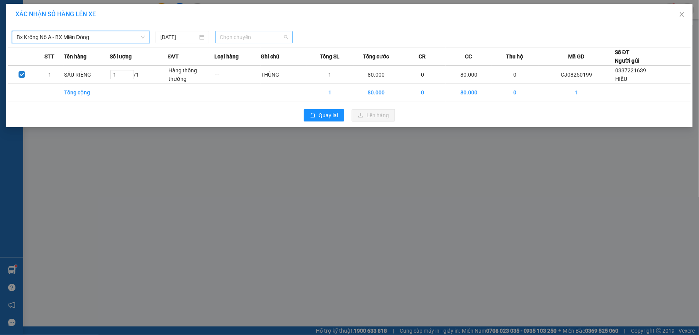
click at [238, 42] on span "Chọn chuyến" at bounding box center [254, 37] width 68 height 12
click at [245, 78] on div "20:00 - 51B-191.55" at bounding box center [250, 77] width 60 height 8
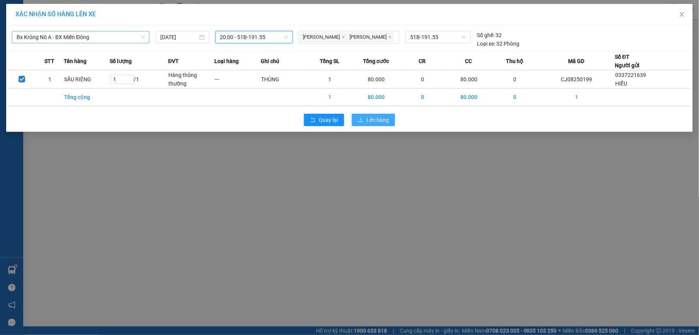
click at [376, 120] on span "Lên hàng" at bounding box center [378, 120] width 22 height 8
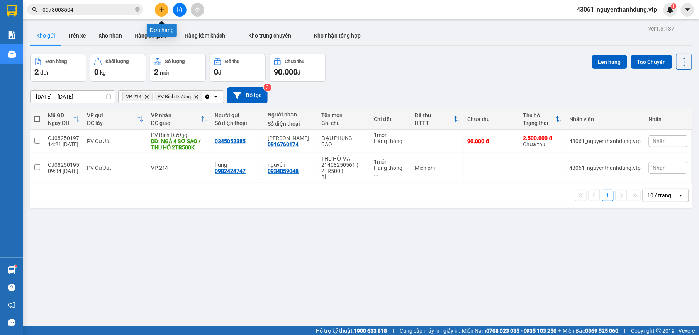
click at [160, 11] on icon "plus" at bounding box center [161, 9] width 5 height 5
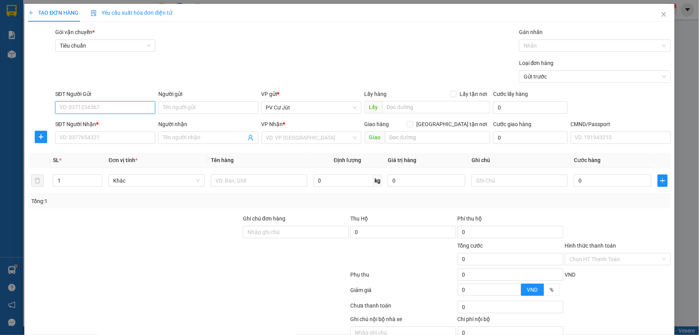
click at [126, 109] on input "SĐT Người Gửi" at bounding box center [105, 107] width 100 height 12
click at [122, 136] on input "SĐT Người Nhận *" at bounding box center [105, 137] width 100 height 12
click at [430, 109] on input "text" at bounding box center [436, 107] width 108 height 12
click at [101, 135] on input "SĐT Người Nhận *" at bounding box center [105, 137] width 100 height 12
click at [268, 141] on input "search" at bounding box center [308, 138] width 85 height 12
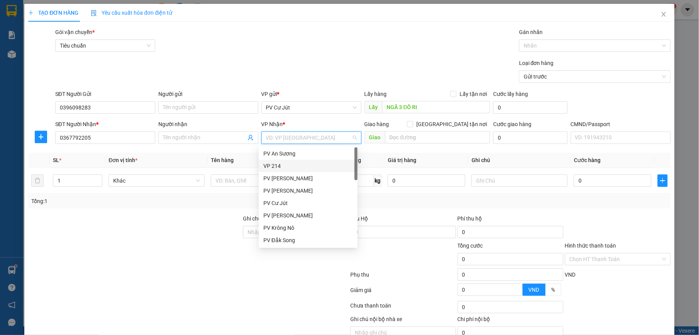
click at [270, 163] on div "VP 214" at bounding box center [308, 165] width 90 height 8
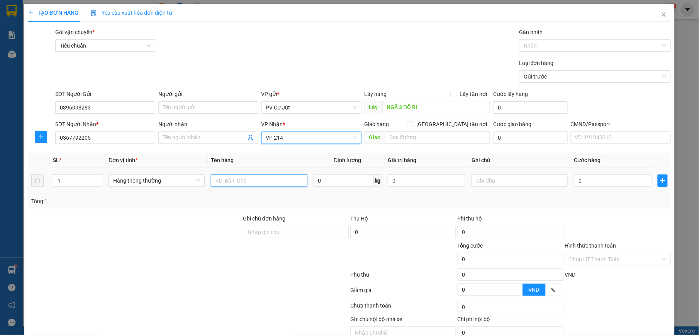
click at [234, 182] on input "text" at bounding box center [259, 180] width 96 height 12
click at [528, 176] on input "text" at bounding box center [520, 180] width 96 height 12
click at [601, 178] on input "0" at bounding box center [613, 180] width 78 height 12
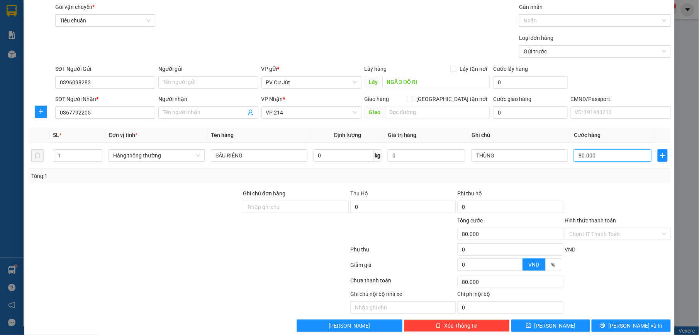
scroll to position [39, 0]
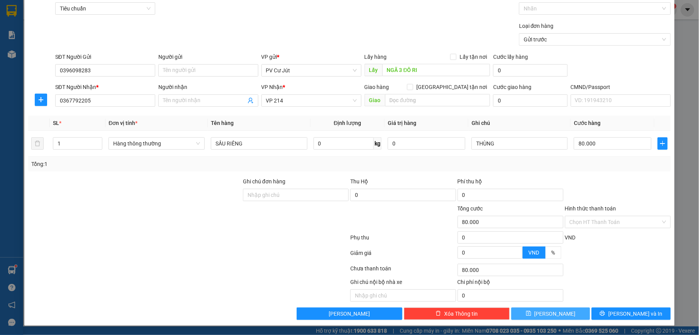
click at [563, 311] on button "[PERSON_NAME]" at bounding box center [550, 313] width 79 height 12
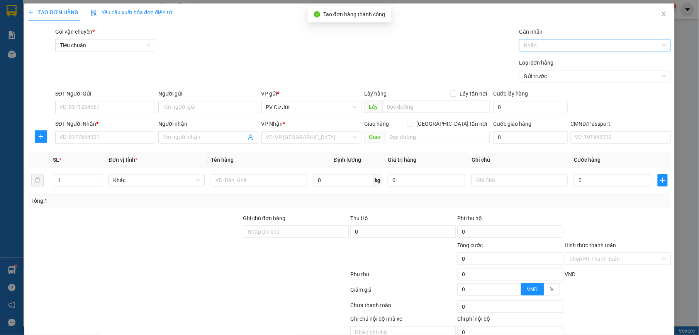
scroll to position [0, 0]
click at [662, 13] on icon "close" at bounding box center [664, 14] width 4 height 5
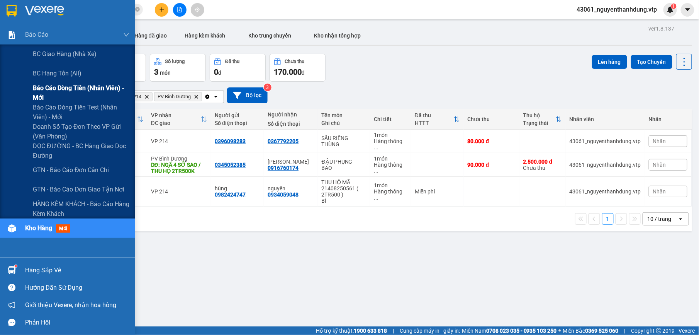
click at [78, 87] on span "Báo cáo dòng tiền (nhân viên) - mới" at bounding box center [81, 92] width 97 height 19
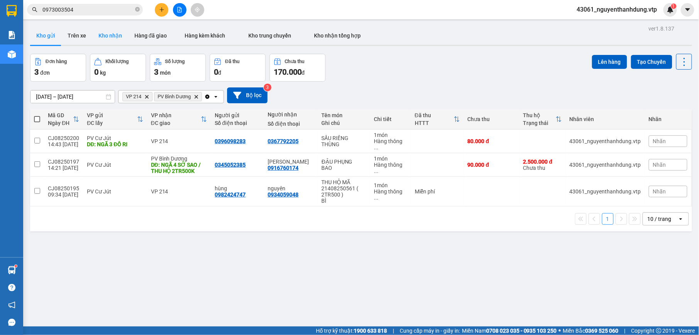
click at [103, 40] on button "Kho nhận" at bounding box center [110, 35] width 36 height 19
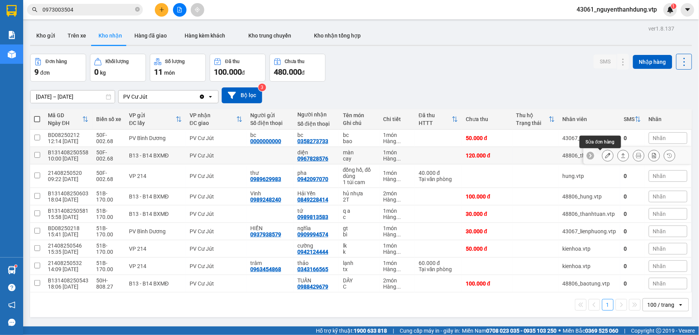
click at [605, 155] on icon at bounding box center [607, 155] width 5 height 5
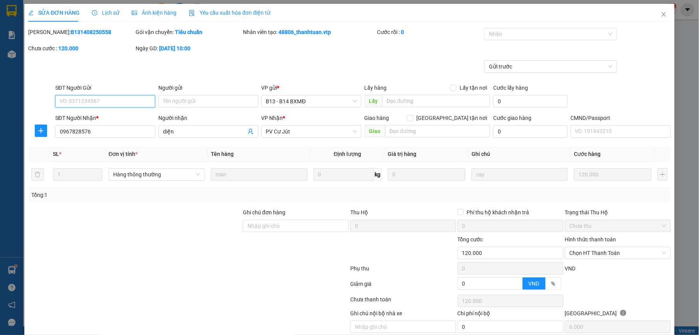
scroll to position [29, 0]
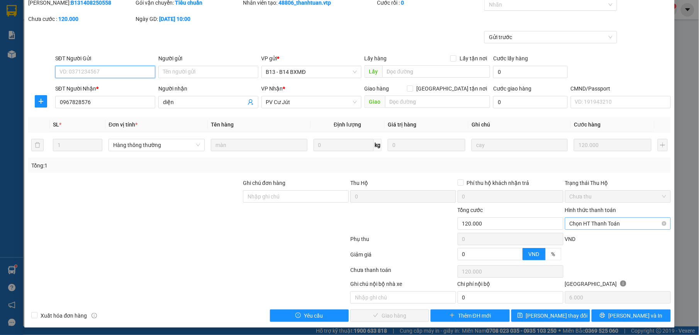
click at [606, 227] on span "Chọn HT Thanh Toán" at bounding box center [618, 223] width 97 height 12
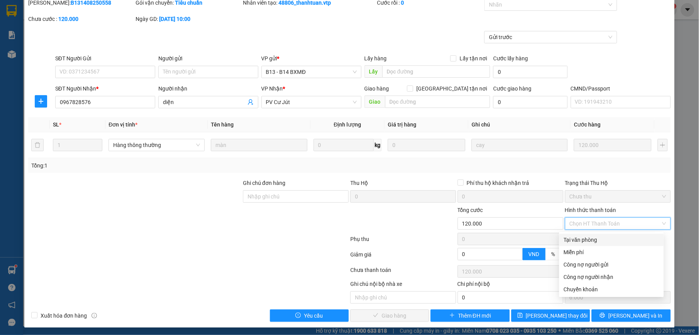
click at [596, 240] on div "Tại văn phòng" at bounding box center [611, 239] width 95 height 8
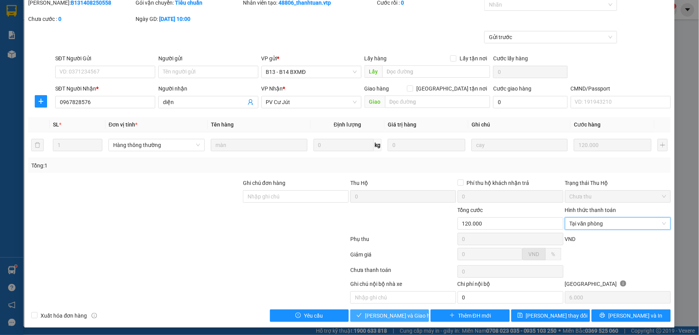
click at [396, 318] on span "[PERSON_NAME] và Giao hàng" at bounding box center [402, 315] width 74 height 8
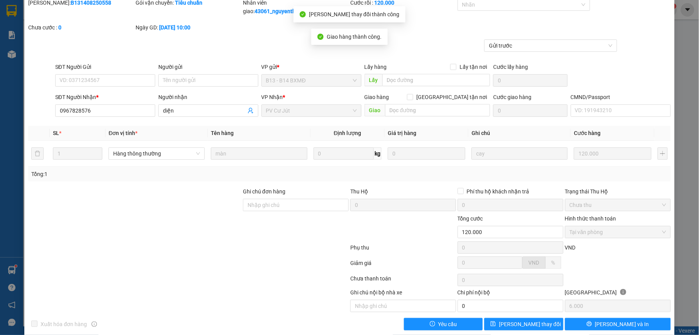
scroll to position [0, 0]
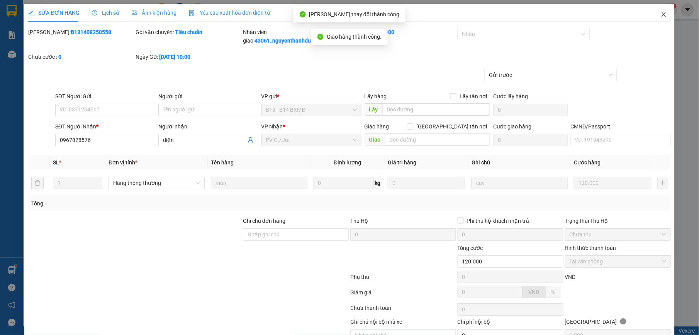
click at [659, 10] on span "Close" at bounding box center [664, 15] width 22 height 22
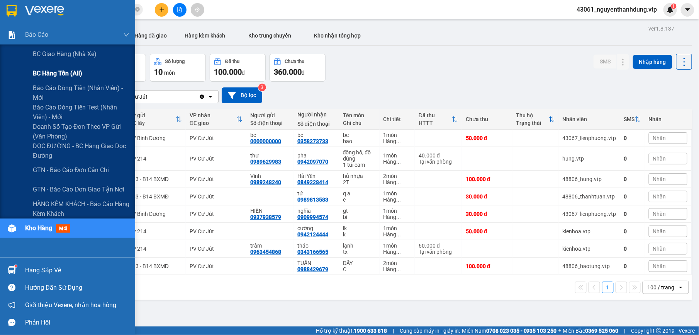
click at [64, 73] on span "BC hàng tồn (all)" at bounding box center [57, 73] width 49 height 10
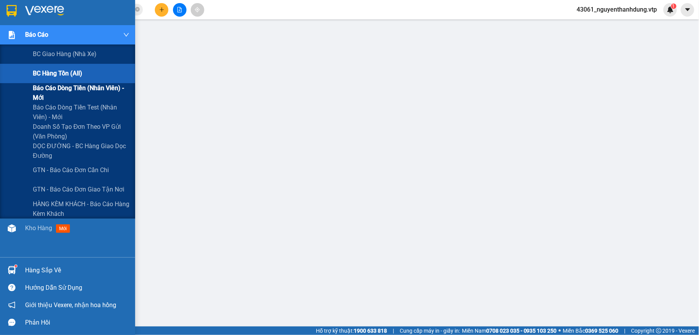
click at [75, 88] on span "Báo cáo dòng tiền (nhân viên) - mới" at bounding box center [81, 92] width 97 height 19
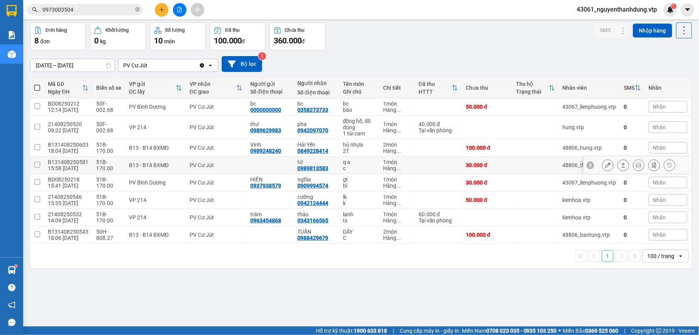
scroll to position [36, 0]
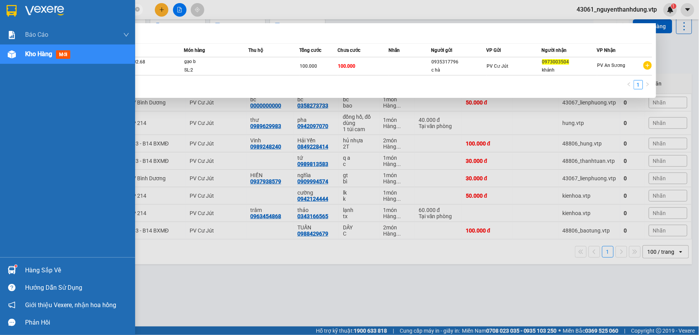
drag, startPoint x: 102, startPoint y: 7, endPoint x: 20, endPoint y: 7, distance: 81.9
click at [20, 7] on section "Kết quả tìm kiếm ( 1 ) Bộ lọc Mã ĐH Trạng thái Món hàng Thu hộ Tổng cước Chưa c…" at bounding box center [349, 167] width 699 height 335
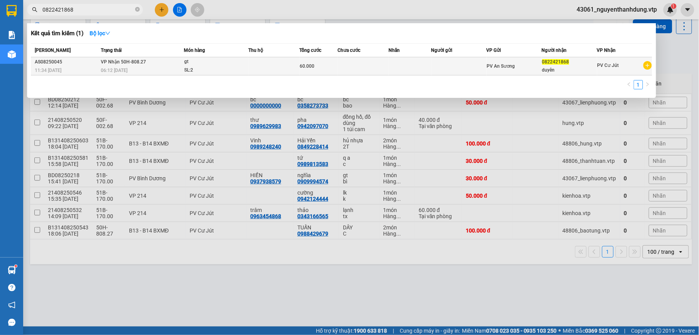
click at [256, 71] on td at bounding box center [273, 66] width 51 height 18
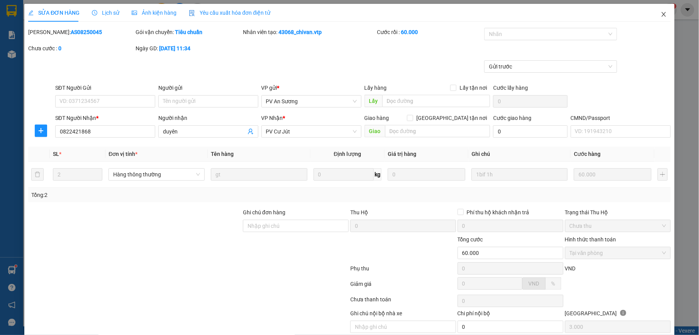
click at [661, 17] on icon "close" at bounding box center [664, 14] width 6 height 6
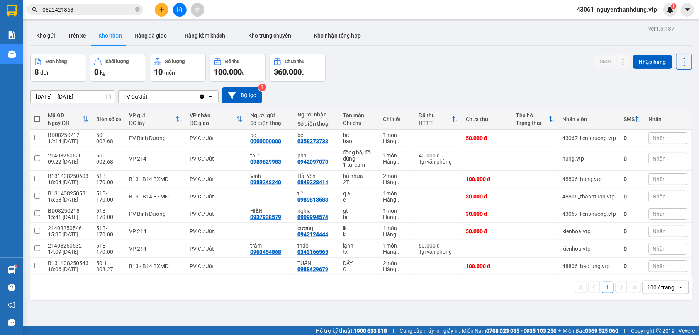
click at [99, 98] on input "[DATE] – [DATE]" at bounding box center [73, 96] width 84 height 12
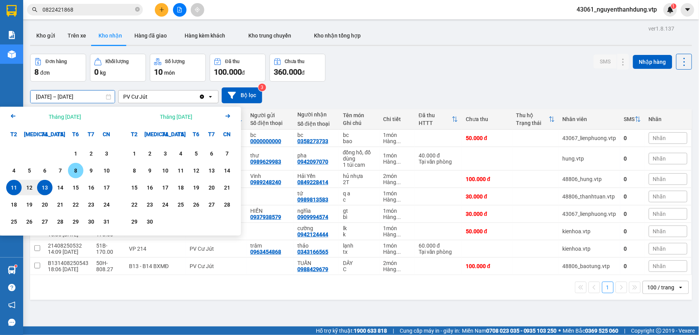
click at [77, 169] on div "8" at bounding box center [75, 170] width 11 height 9
click at [37, 185] on div "13" at bounding box center [44, 187] width 15 height 15
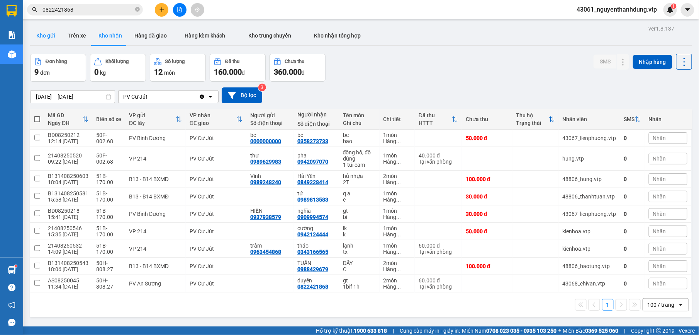
click at [49, 42] on button "Kho gửi" at bounding box center [45, 35] width 31 height 19
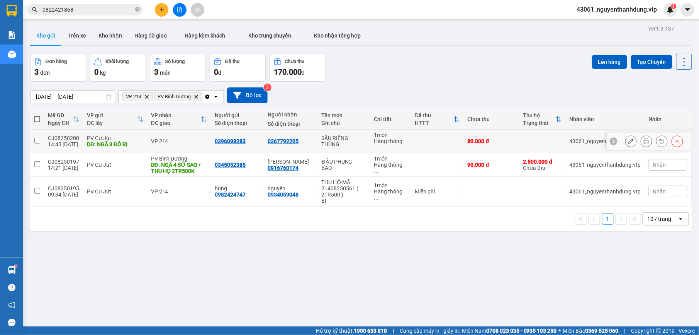
click at [165, 138] on div "VP 214" at bounding box center [179, 141] width 56 height 6
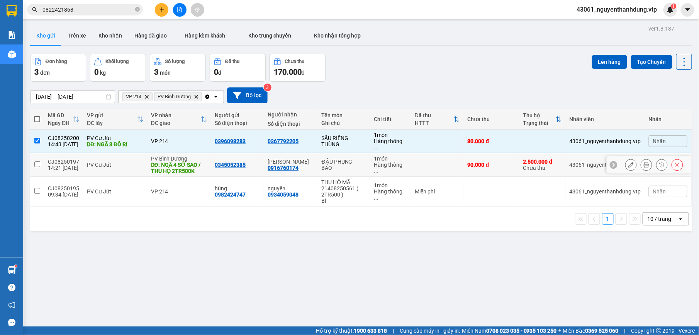
click at [166, 161] on div "DĐ: NGÃ 4 SỞ SAO / THU HỘ 2TR500K" at bounding box center [179, 167] width 56 height 12
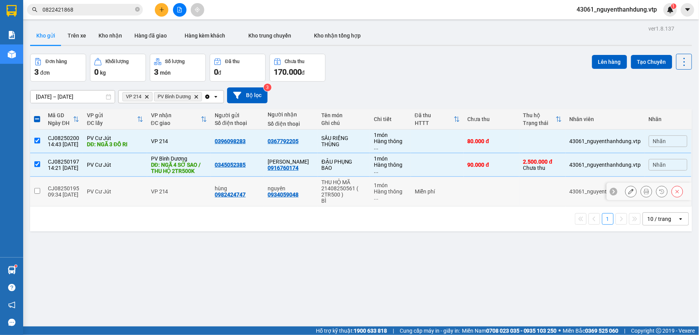
click at [153, 188] on div "VP 214" at bounding box center [179, 191] width 56 height 6
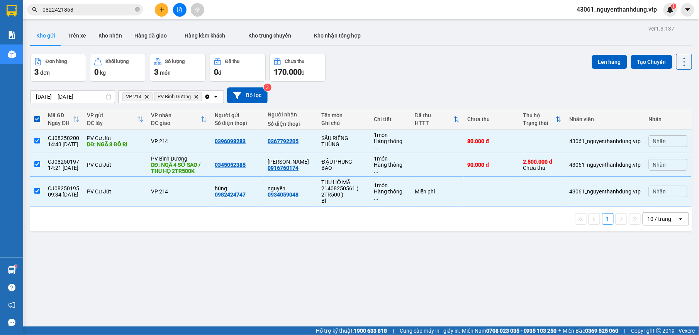
click at [217, 92] on div "Clear all open" at bounding box center [213, 96] width 19 height 12
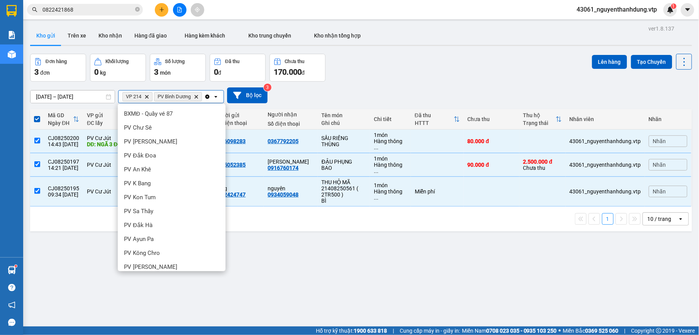
scroll to position [246, 0]
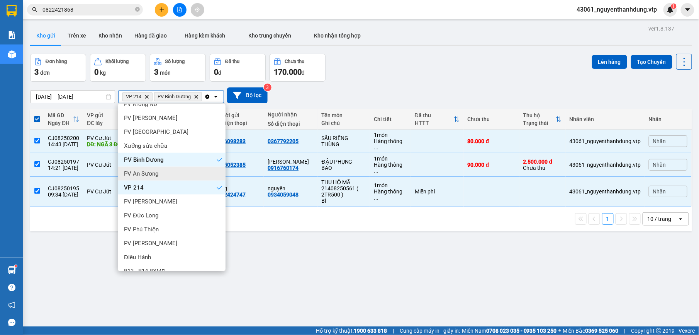
click at [155, 170] on span "PV An Sương" at bounding box center [141, 174] width 34 height 8
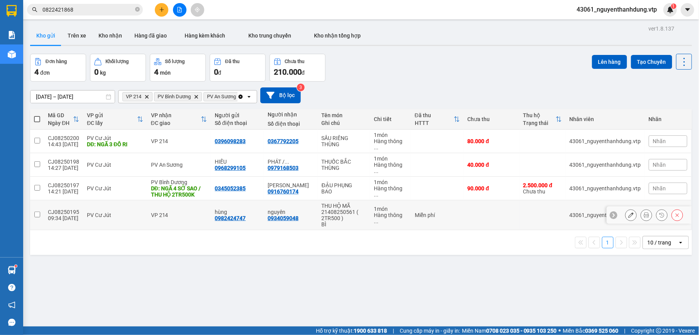
click at [110, 212] on div "PV Cư Jút" at bounding box center [115, 215] width 56 height 6
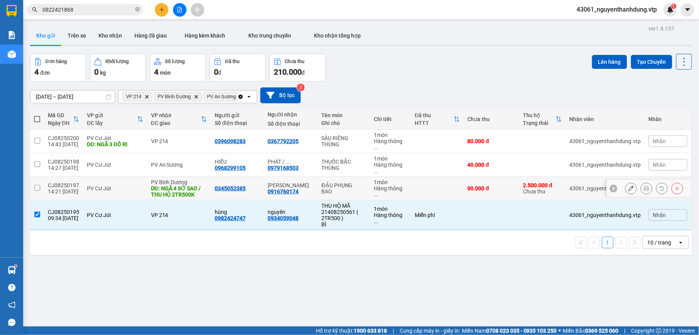
click at [107, 185] on div "PV Cư Jút" at bounding box center [115, 188] width 56 height 6
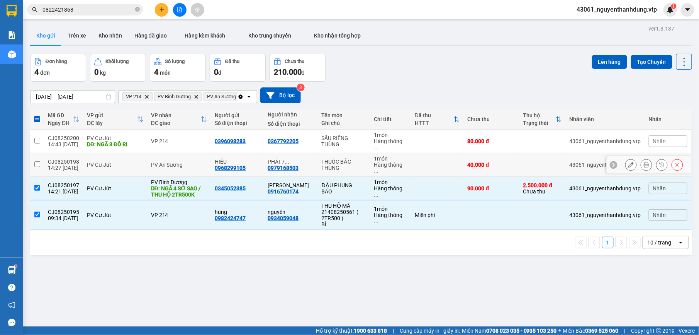
click at [101, 161] on div "PV Cư Jút" at bounding box center [115, 164] width 56 height 6
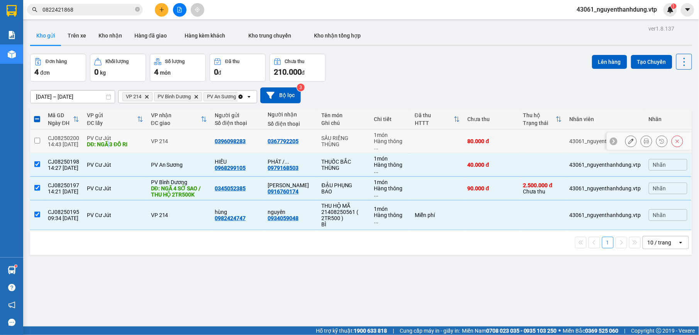
click at [108, 141] on div "DĐ: NGÃ 3 ĐÔ RI" at bounding box center [115, 144] width 56 height 6
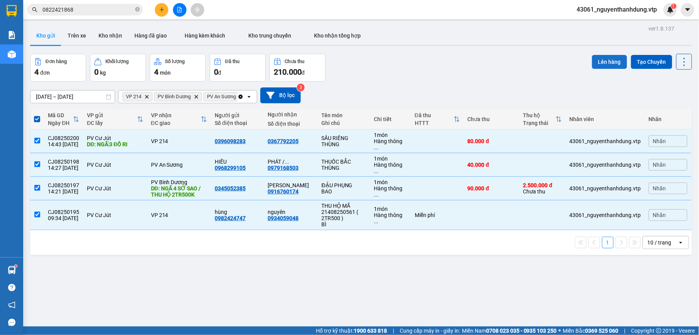
click at [598, 56] on button "Lên hàng" at bounding box center [609, 62] width 35 height 14
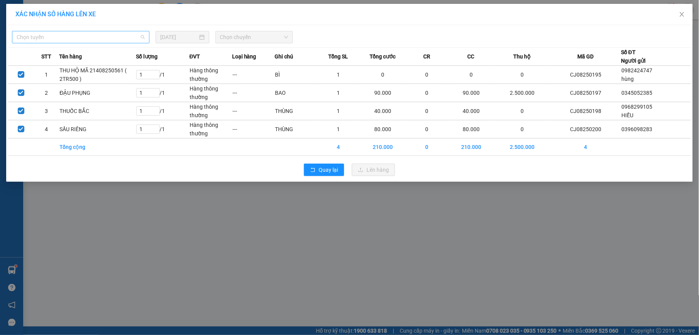
click at [129, 37] on span "Chọn tuyến" at bounding box center [81, 37] width 128 height 12
click at [107, 50] on div "BX Cư Jút - BX Miền Đông" at bounding box center [81, 52] width 128 height 8
click at [269, 37] on span "Chọn chuyến" at bounding box center [254, 37] width 68 height 12
click at [248, 62] on div "20:30 - 50H-808.27" at bounding box center [250, 65] width 60 height 8
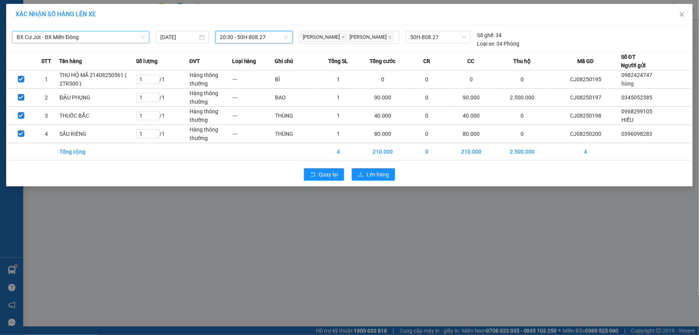
click at [378, 183] on div "Quay lại Lên hàng" at bounding box center [349, 174] width 683 height 20
click at [377, 178] on span "Lên hàng" at bounding box center [378, 174] width 22 height 8
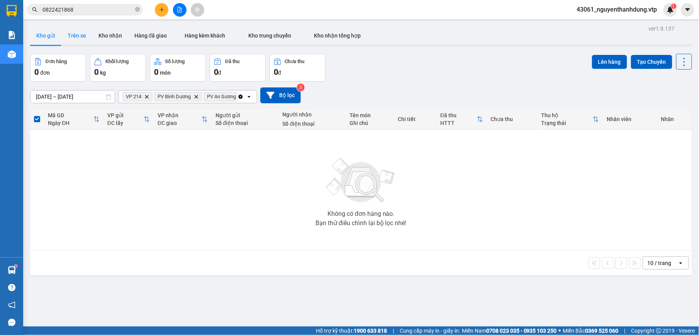
click at [73, 30] on button "Trên xe" at bounding box center [76, 35] width 31 height 19
